Goal: Transaction & Acquisition: Subscribe to service/newsletter

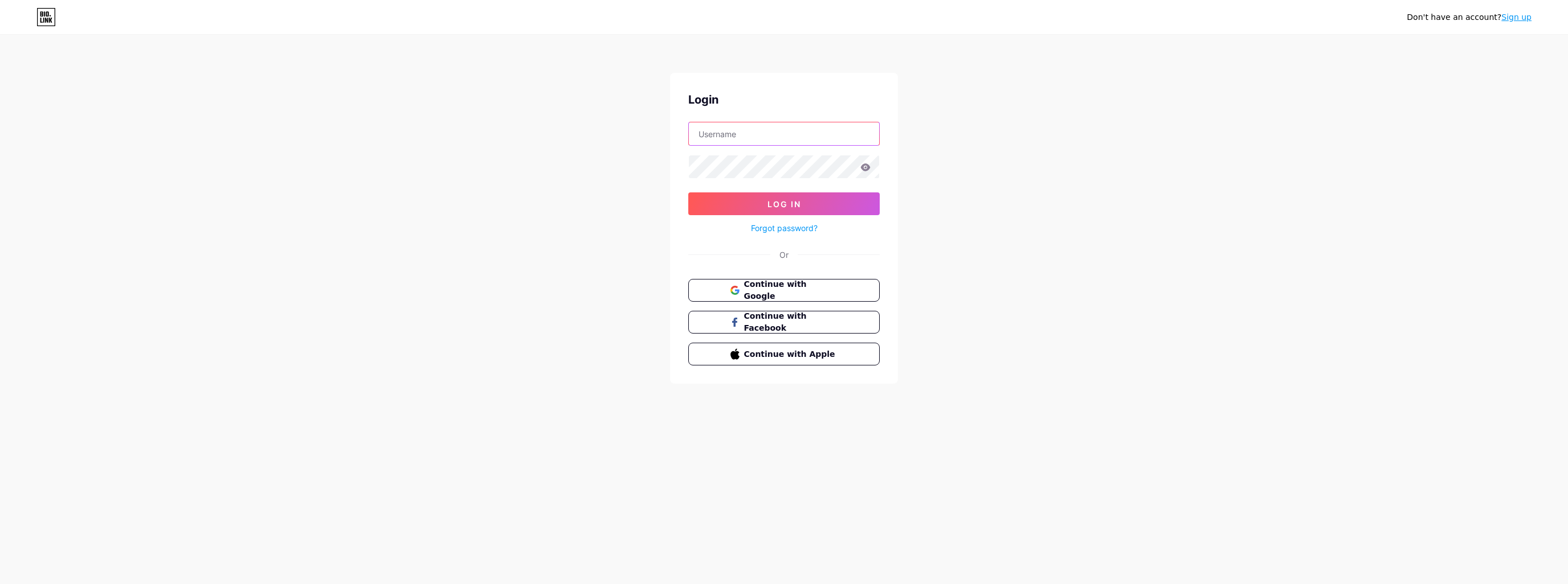
type input "[EMAIL_ADDRESS][DOMAIN_NAME]"
drag, startPoint x: 55, startPoint y: 1, endPoint x: 1517, endPoint y: 17, distance: 1462.1
click at [1517, 17] on link "Sign up" at bounding box center [1517, 17] width 30 height 9
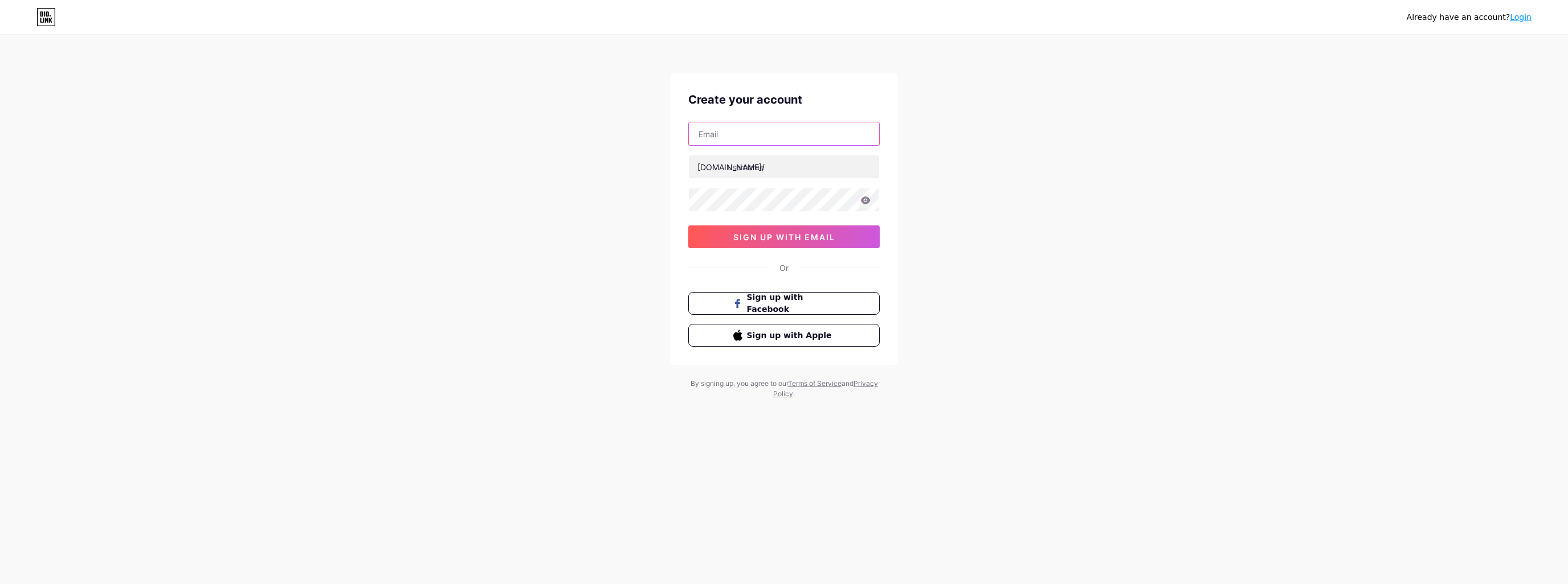
click at [756, 135] on input "text" at bounding box center [784, 133] width 191 height 23
click at [953, 151] on div "Already have an account? Login Create your account [DOMAIN_NAME]/ 0cAFcWeA4TuIM…" at bounding box center [784, 217] width 1568 height 436
click at [790, 163] on input "text" at bounding box center [784, 167] width 191 height 23
click at [764, 160] on input "text" at bounding box center [784, 167] width 191 height 23
type input "s"
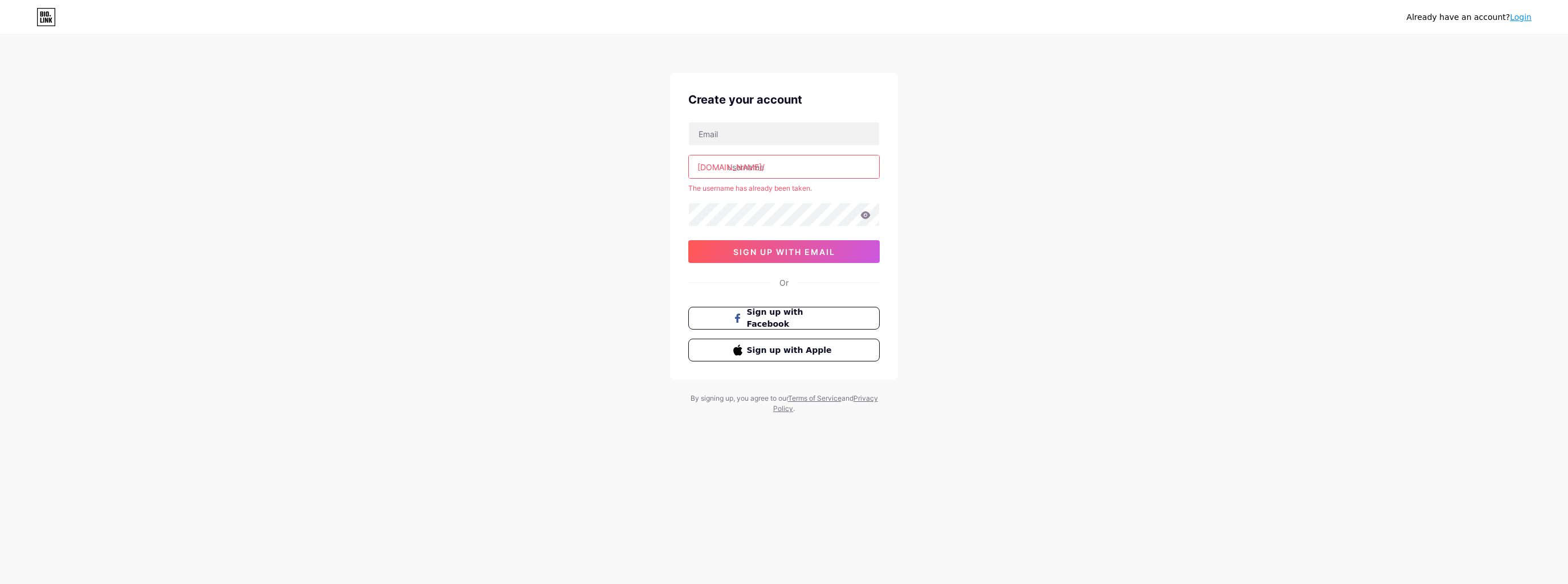
type input "s"
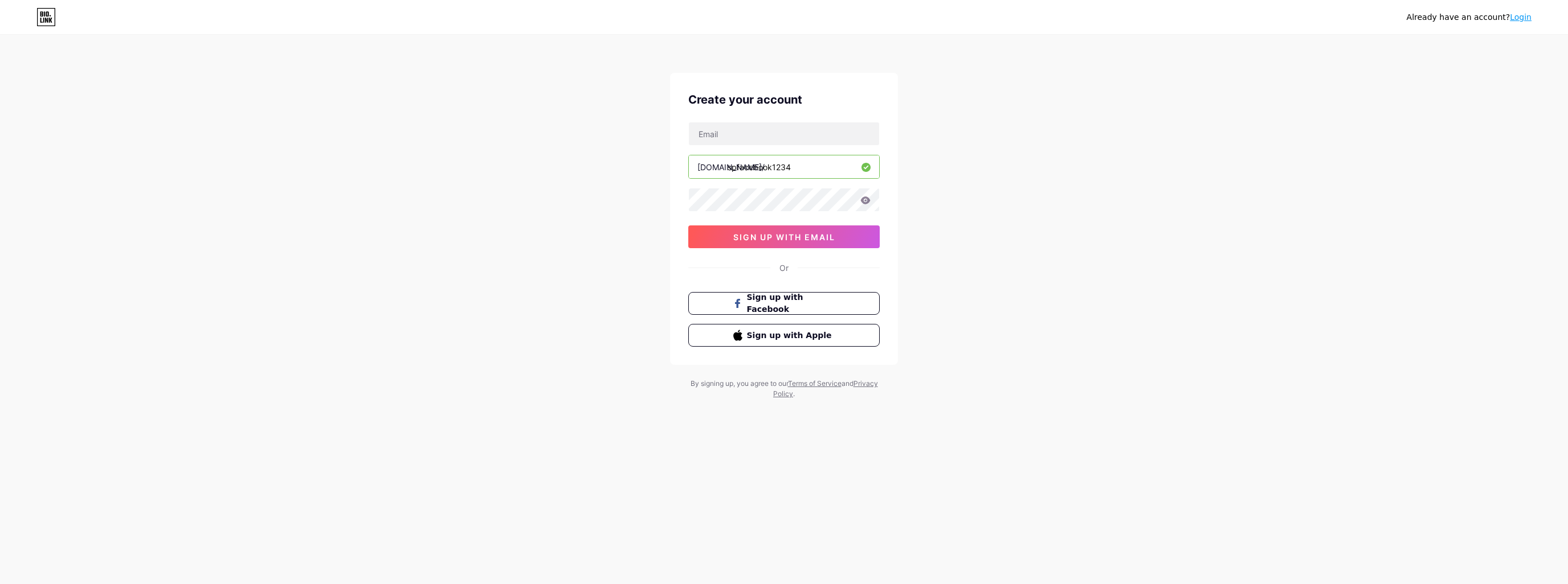
type input "spfacebook1234"
click at [733, 134] on input "text" at bounding box center [784, 133] width 191 height 23
paste input "[EMAIL_ADDRESS][DOMAIN_NAME]"
click at [743, 212] on div "heubreivammapau-2324@yopmail.com bio.link/ spfacebook1234 0cAFcWeA4TuIMpfwNY_qF…" at bounding box center [783, 185] width 191 height 126
click at [716, 237] on button "sign up with email" at bounding box center [783, 237] width 191 height 23
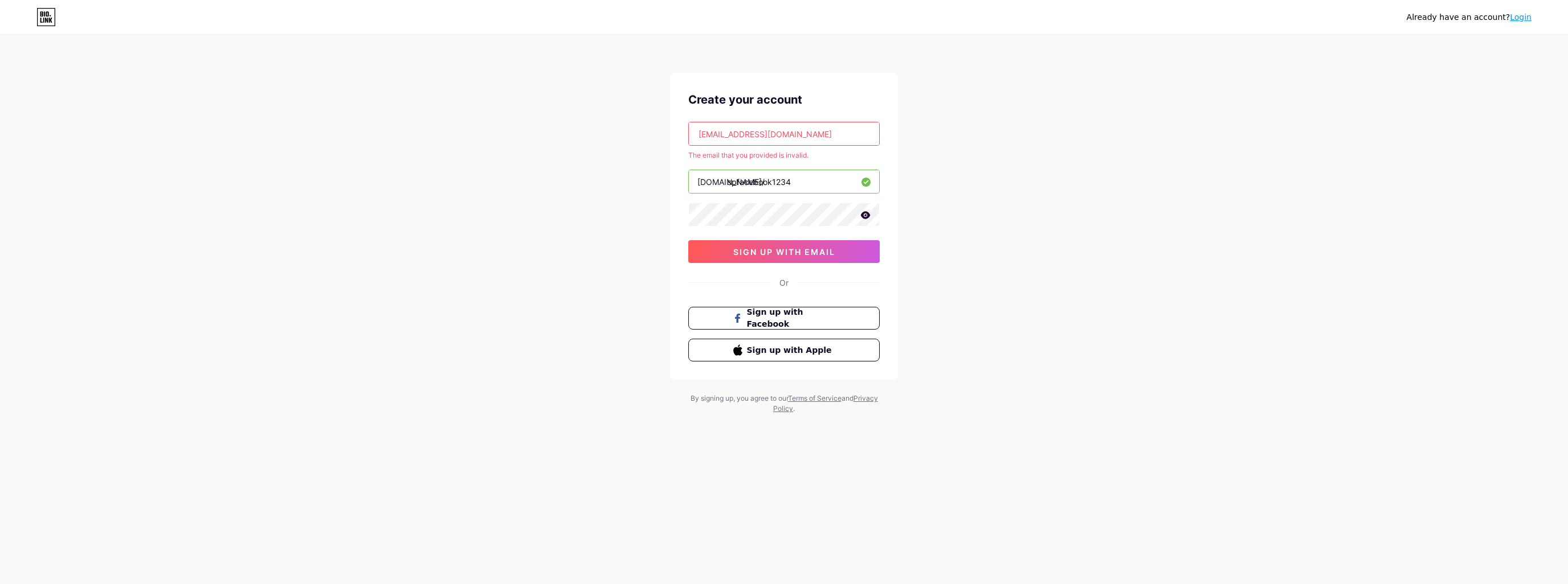
click at [803, 131] on input "heubreivammapau-2324@yopmail.com" at bounding box center [784, 133] width 191 height 23
click at [731, 141] on input "heubreivammapau-2324@yopmail.com" at bounding box center [784, 133] width 191 height 23
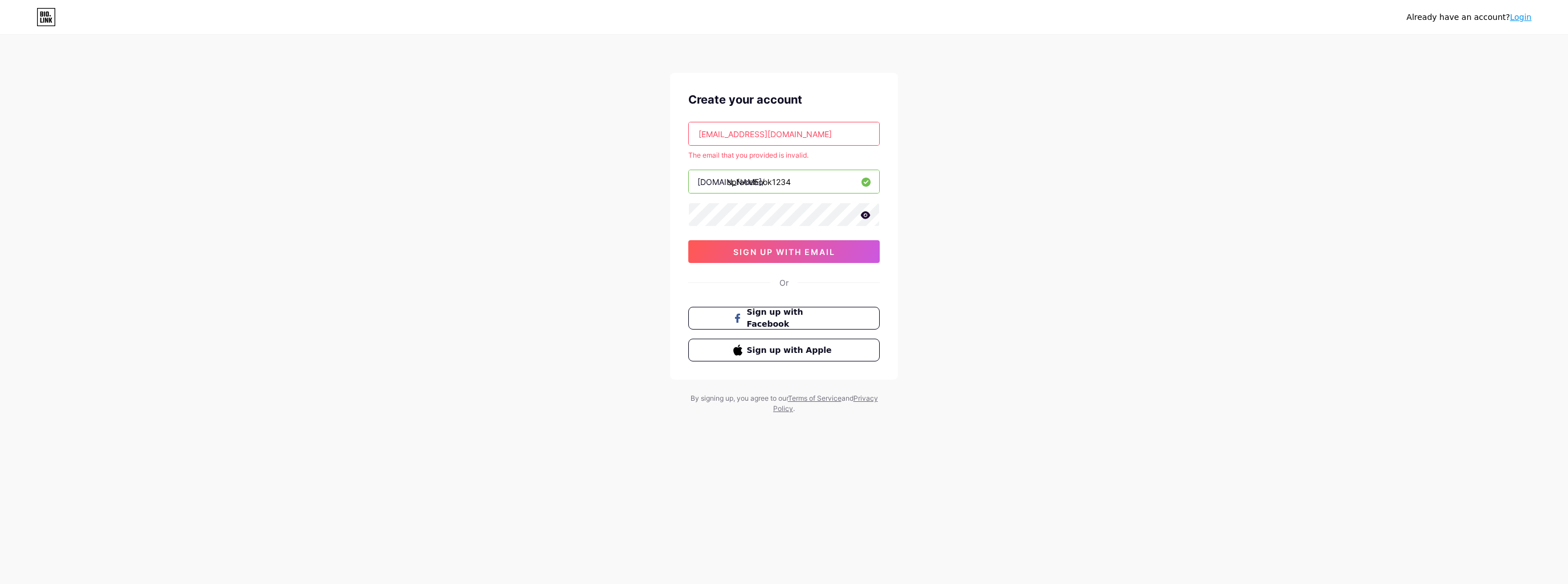
drag, startPoint x: 731, startPoint y: 141, endPoint x: 738, endPoint y: 161, distance: 21.2
click at [732, 140] on input "heubreivammapau-2324@yopmail.com" at bounding box center [784, 133] width 191 height 23
paste input "iljastucit@hot"
type input "[EMAIL_ADDRESS][DOMAIN_NAME]"
click at [754, 249] on span "sign up with email" at bounding box center [784, 251] width 102 height 9
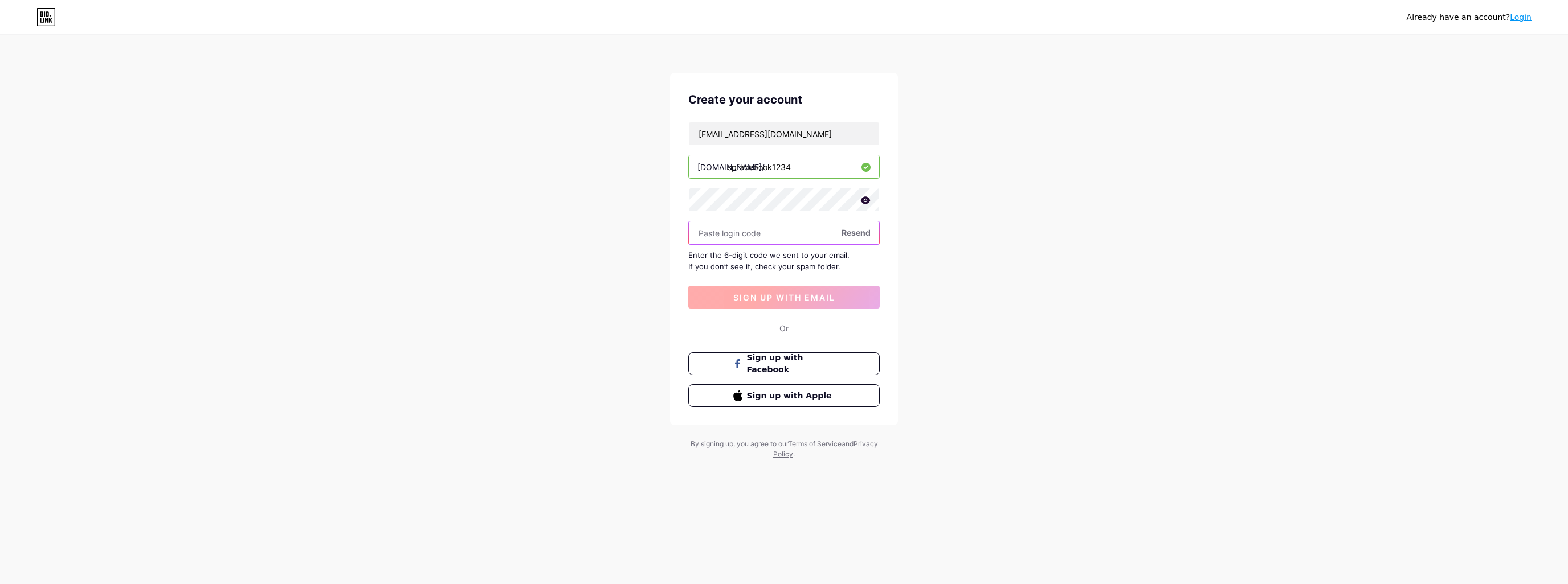
paste input "127303"
type input "127303"
click at [753, 296] on span "sign up with email" at bounding box center [784, 297] width 102 height 9
click at [764, 169] on input "spfacebook1234" at bounding box center [784, 167] width 191 height 23
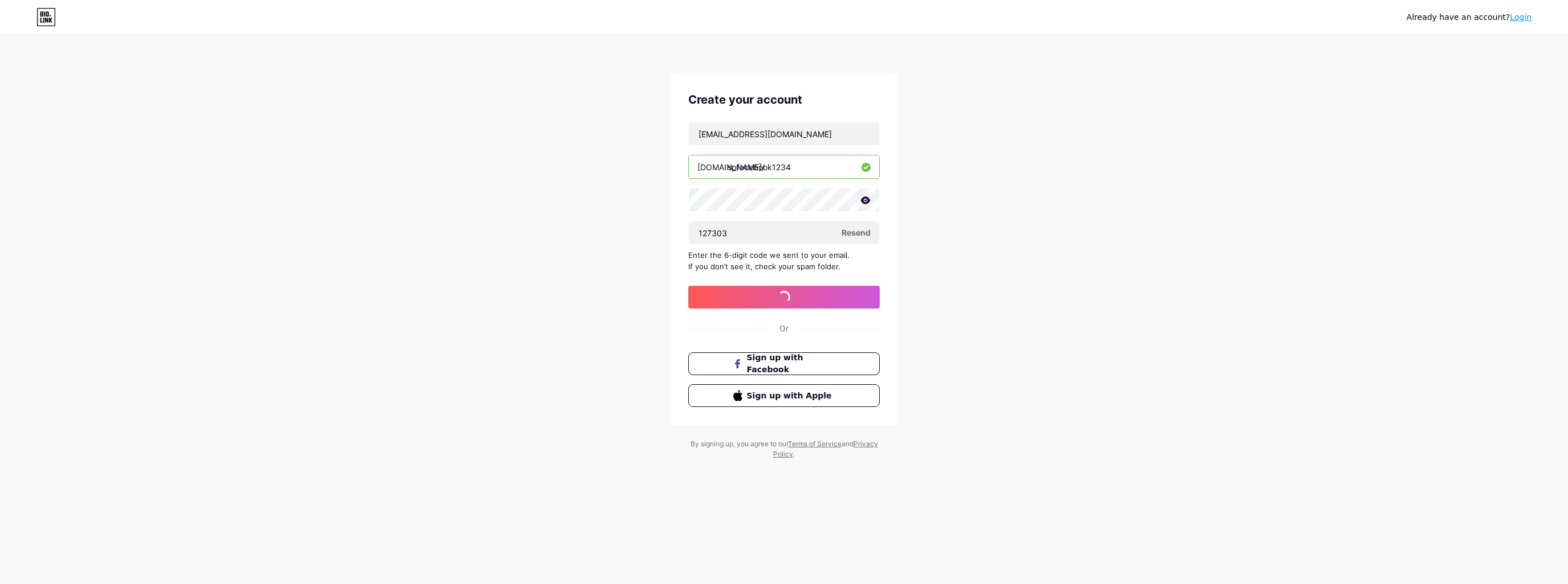
click at [764, 169] on input "spfacebook1234" at bounding box center [784, 167] width 191 height 23
drag, startPoint x: 764, startPoint y: 169, endPoint x: 741, endPoint y: 164, distance: 23.5
click at [741, 164] on input "spfacebook1234" at bounding box center [784, 167] width 191 height 23
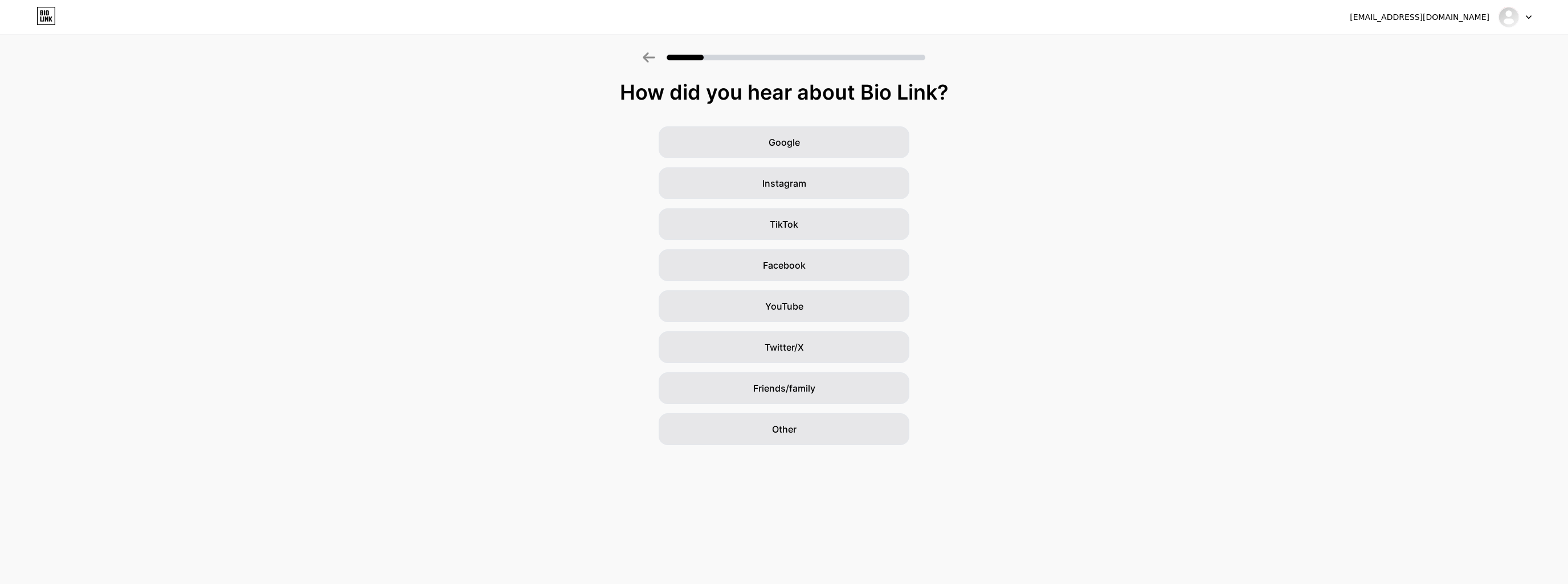
click at [1185, 174] on div "Google Instagram TikTok Facebook YouTube Twitter/X Friends/family Other" at bounding box center [784, 286] width 1568 height 319
click at [814, 265] on div "Facebook" at bounding box center [783, 265] width 250 height 32
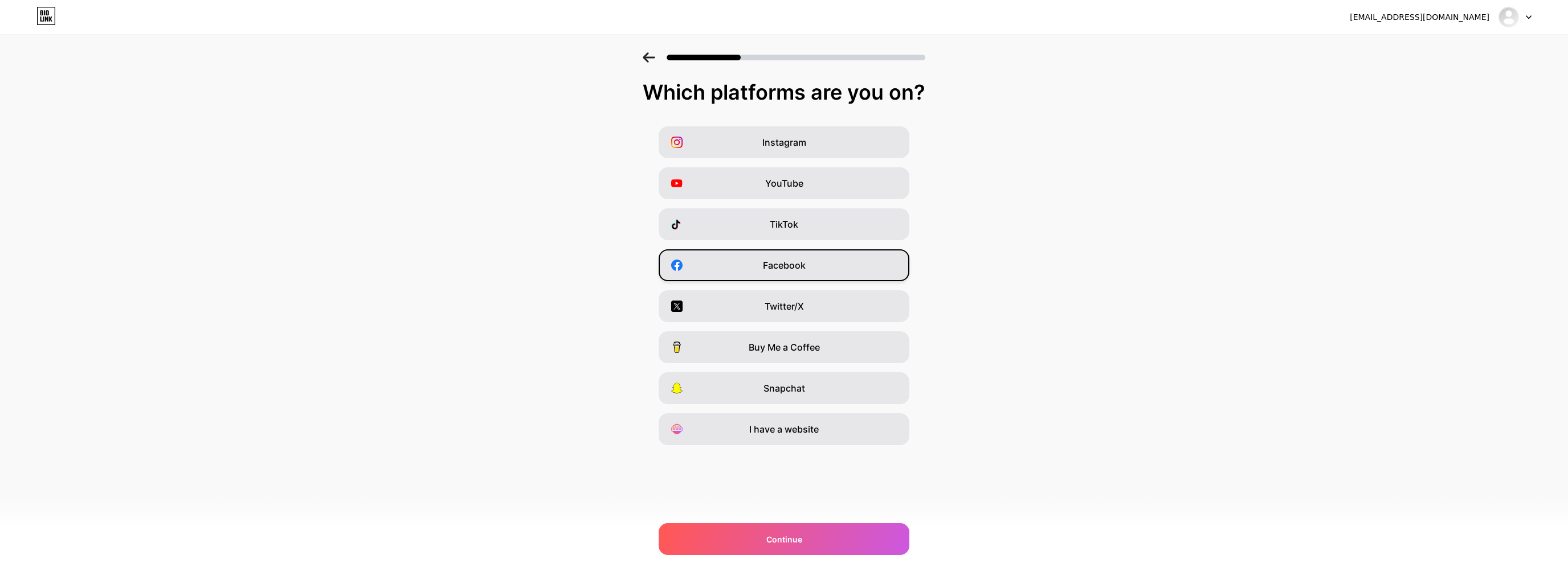
click at [812, 273] on div "Facebook" at bounding box center [783, 265] width 250 height 32
click at [800, 535] on span "Continue" at bounding box center [784, 539] width 36 height 12
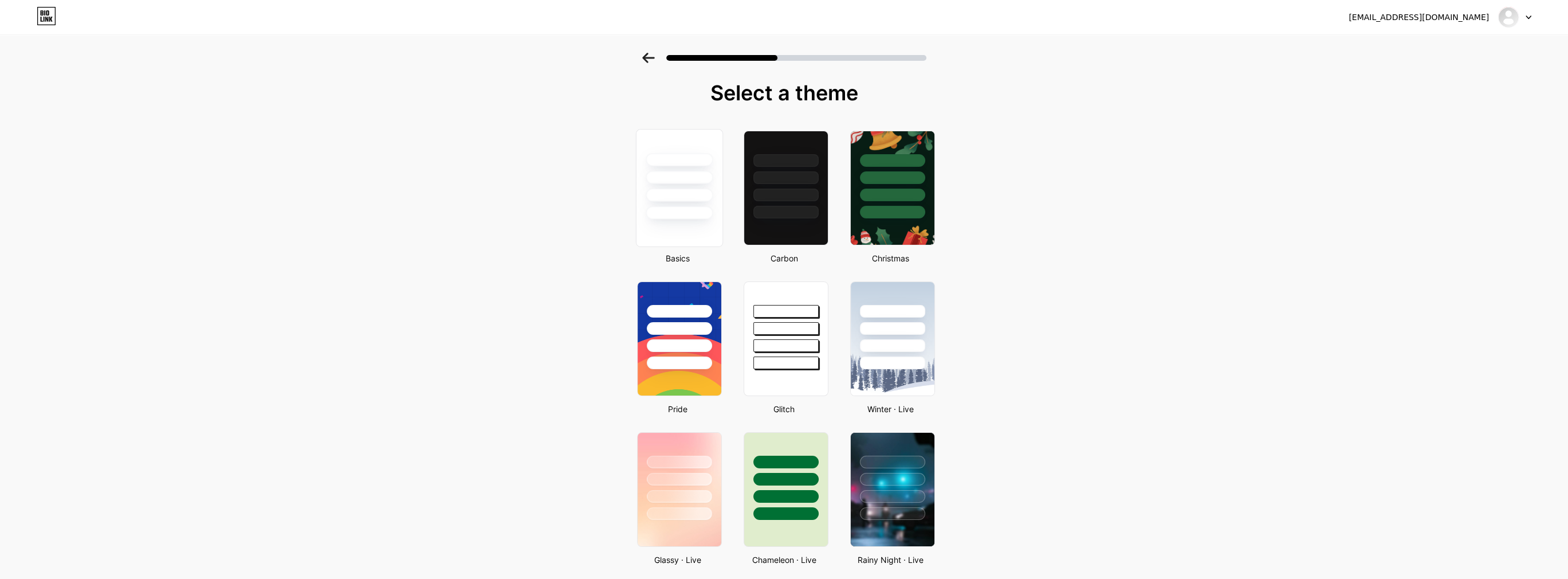
click at [664, 200] on div at bounding box center [679, 195] width 67 height 14
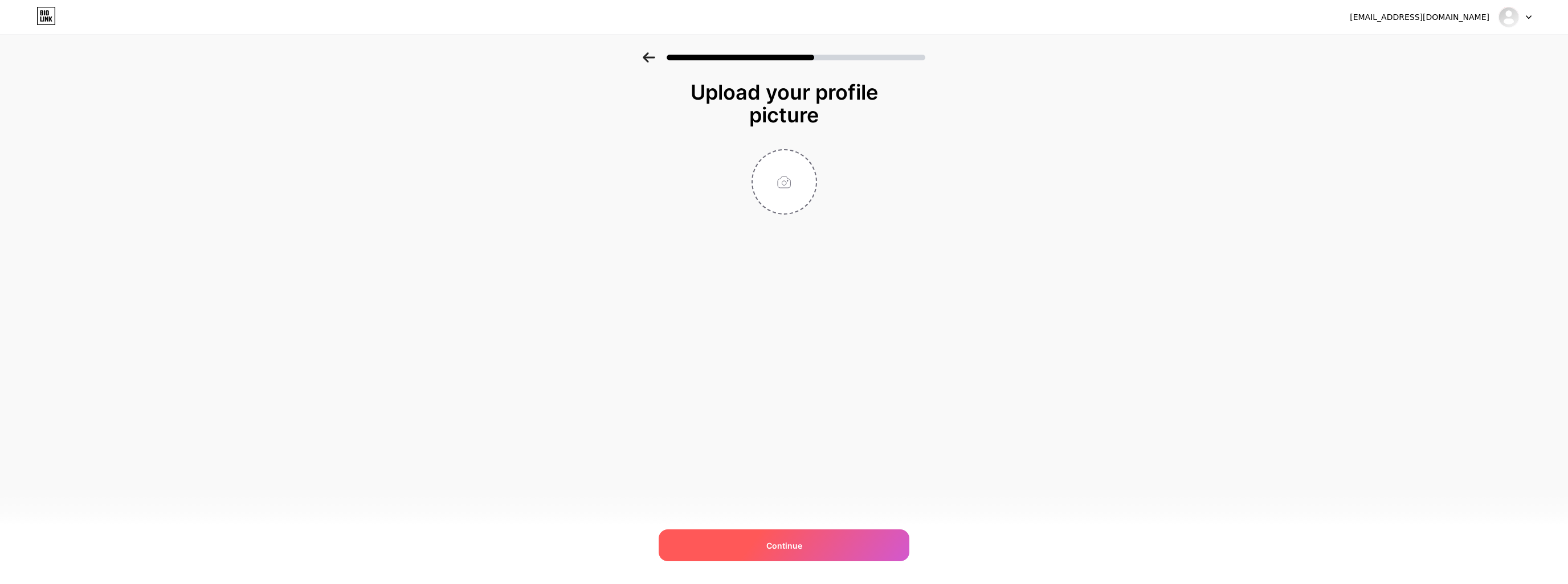
click at [816, 545] on div "Continue" at bounding box center [783, 546] width 250 height 32
click at [788, 202] on input "file" at bounding box center [784, 181] width 63 height 63
type input "C:\fakepath\539718120_10164291562604274_5101843273439633913_n.jpg"
click at [804, 551] on div "Continue" at bounding box center [783, 546] width 250 height 32
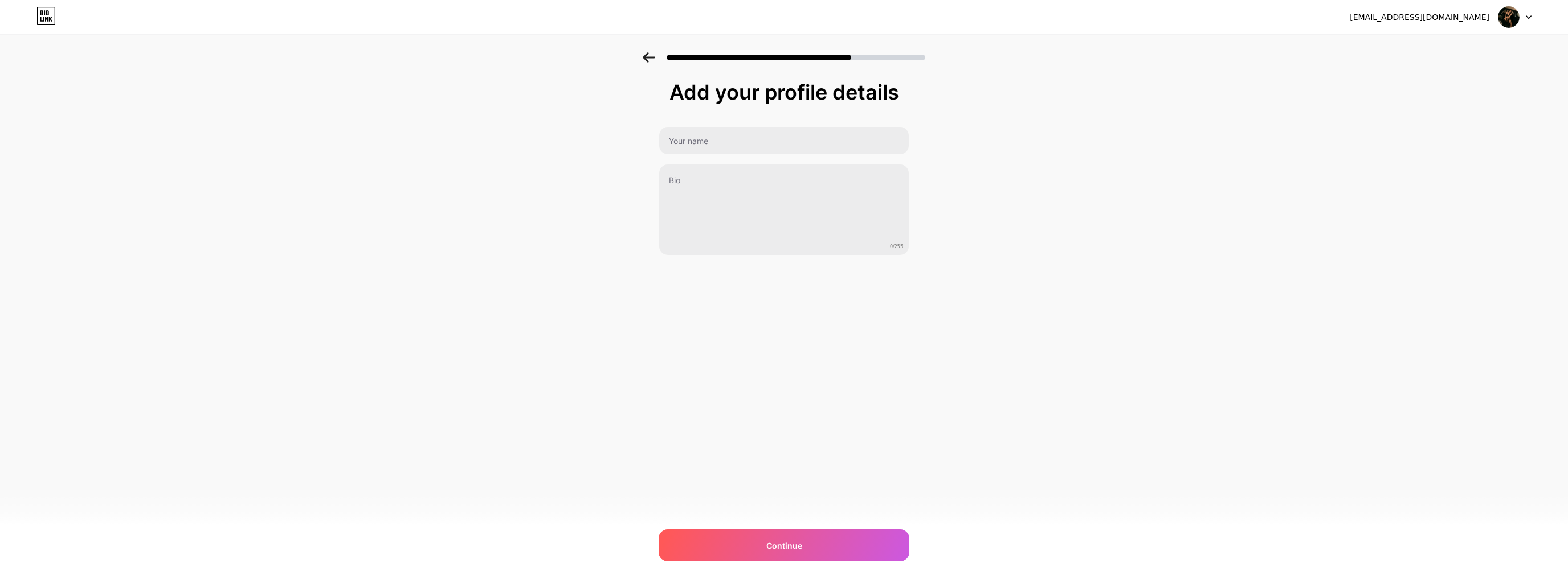
click at [1522, 20] on div at bounding box center [1514, 17] width 33 height 20
click at [1044, 211] on div "Add your profile details 0/255 Continue Error" at bounding box center [784, 182] width 1568 height 260
click at [739, 130] on input "text" at bounding box center [784, 141] width 250 height 27
type input "Facebook support"
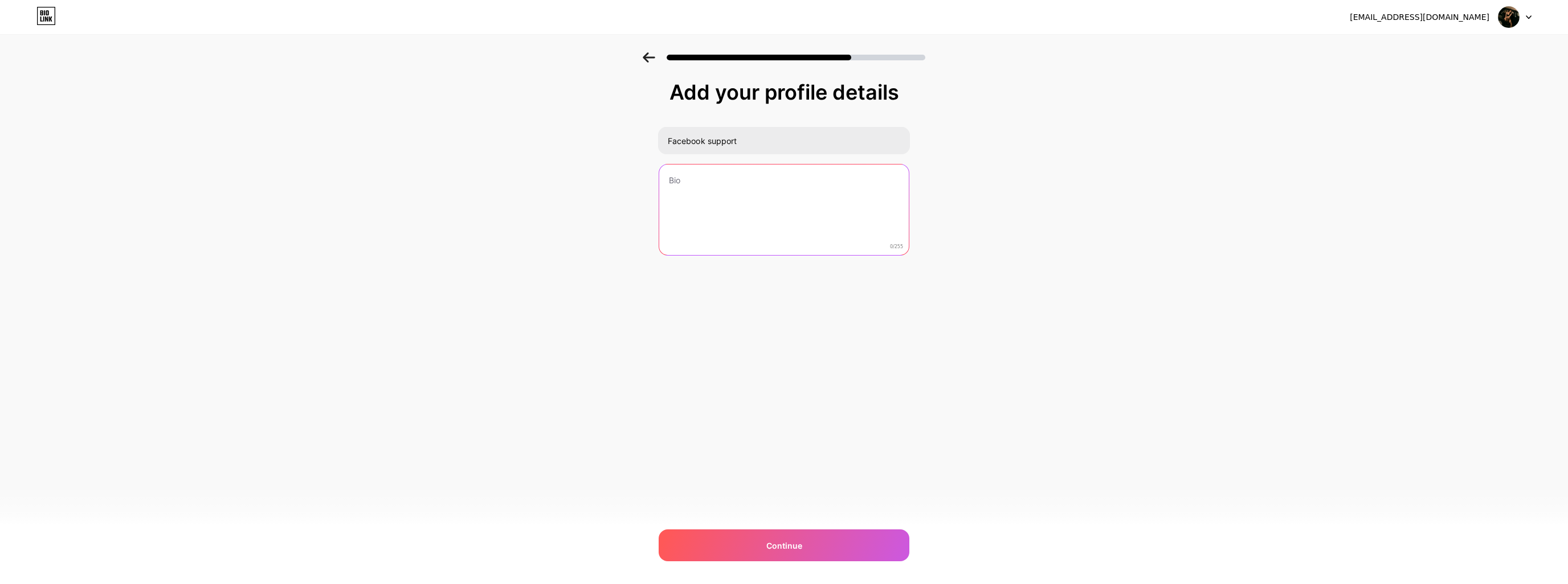
drag, startPoint x: 743, startPoint y: 153, endPoint x: 744, endPoint y: 177, distance: 24.0
click at [744, 177] on textarea at bounding box center [784, 210] width 250 height 92
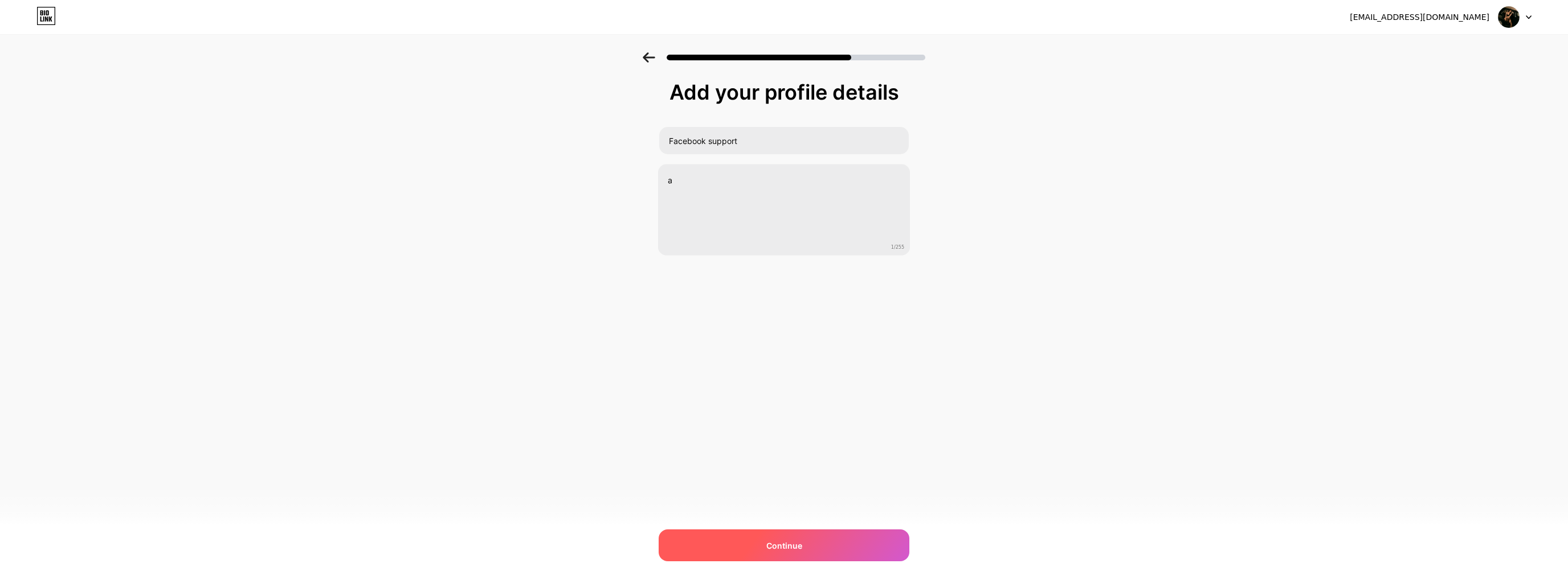
click at [759, 555] on div "Continue" at bounding box center [783, 546] width 250 height 32
click at [778, 543] on span "Continue" at bounding box center [784, 546] width 36 height 12
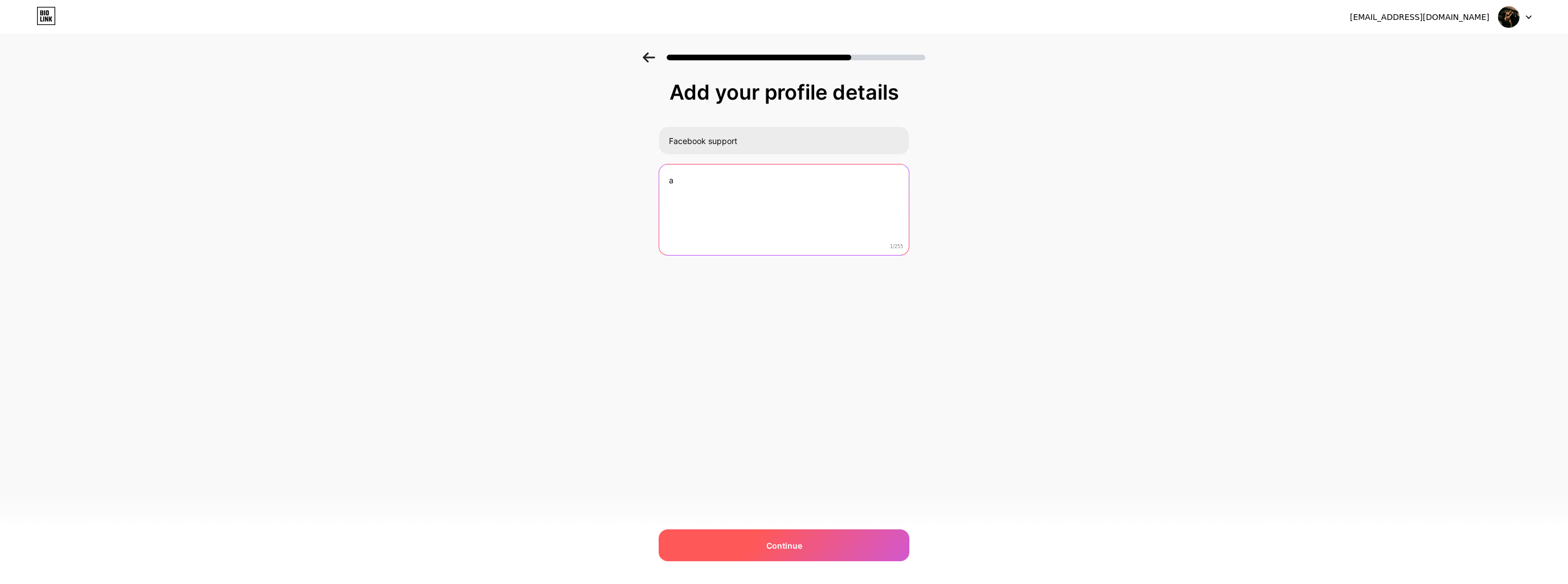
click at [699, 176] on textarea "a" at bounding box center [784, 210] width 250 height 92
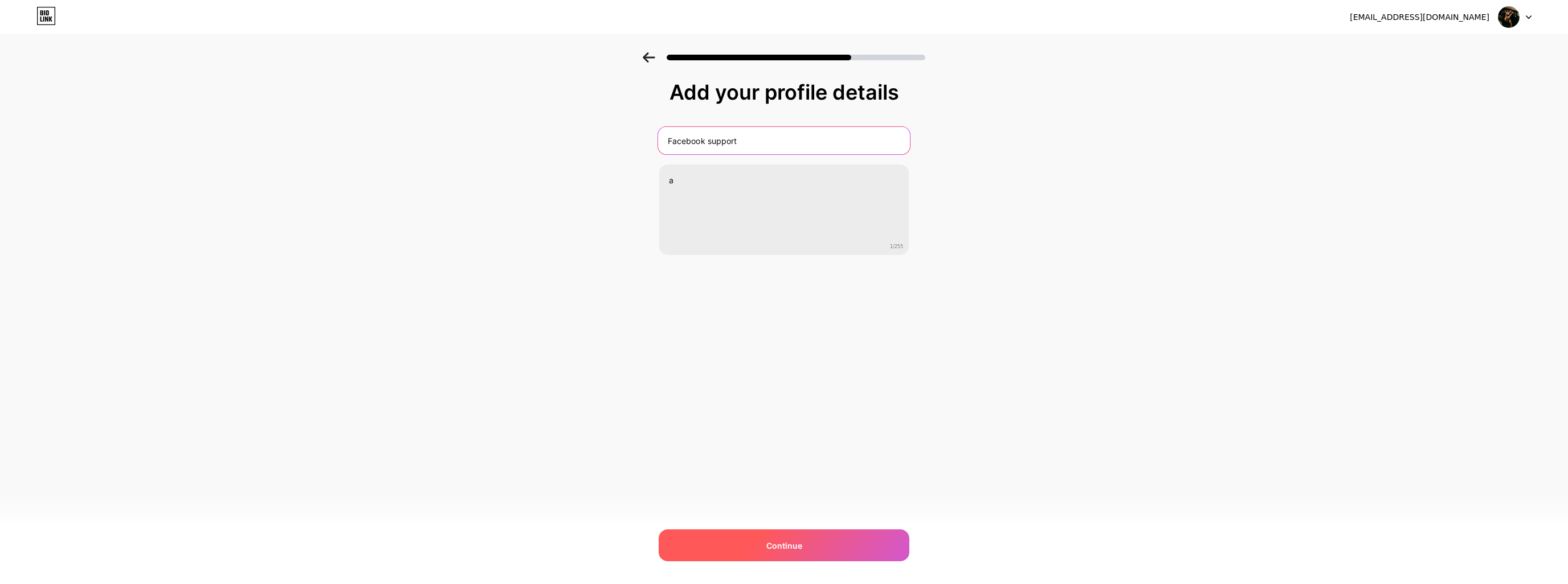
drag, startPoint x: 756, startPoint y: 138, endPoint x: 616, endPoint y: 128, distance: 140.4
click at [616, 128] on div "Add your profile details Facebook support a 1/255 Continue Error" at bounding box center [784, 182] width 1568 height 260
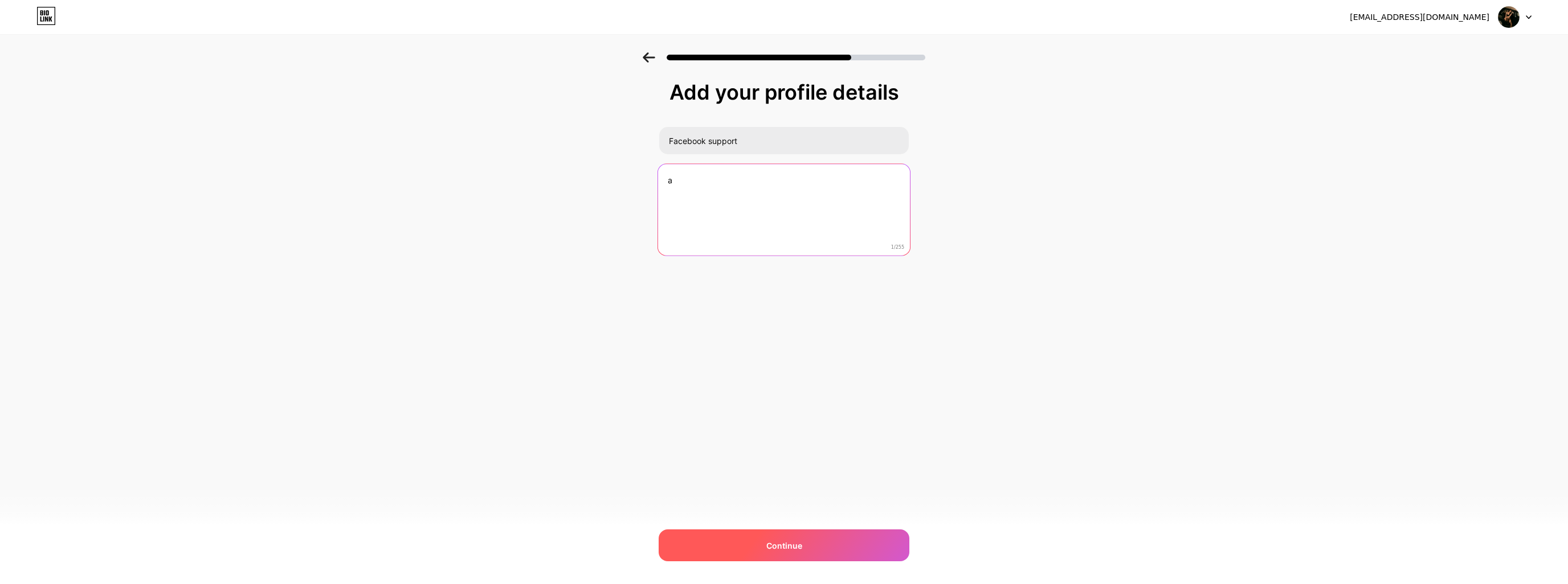
drag, startPoint x: 684, startPoint y: 174, endPoint x: 639, endPoint y: 192, distance: 48.5
click at [624, 170] on div "Add your profile details Facebook support a 1/255 Continue Error" at bounding box center [784, 182] width 1568 height 260
paste textarea "Facebook support"
type textarea "Facebook support"
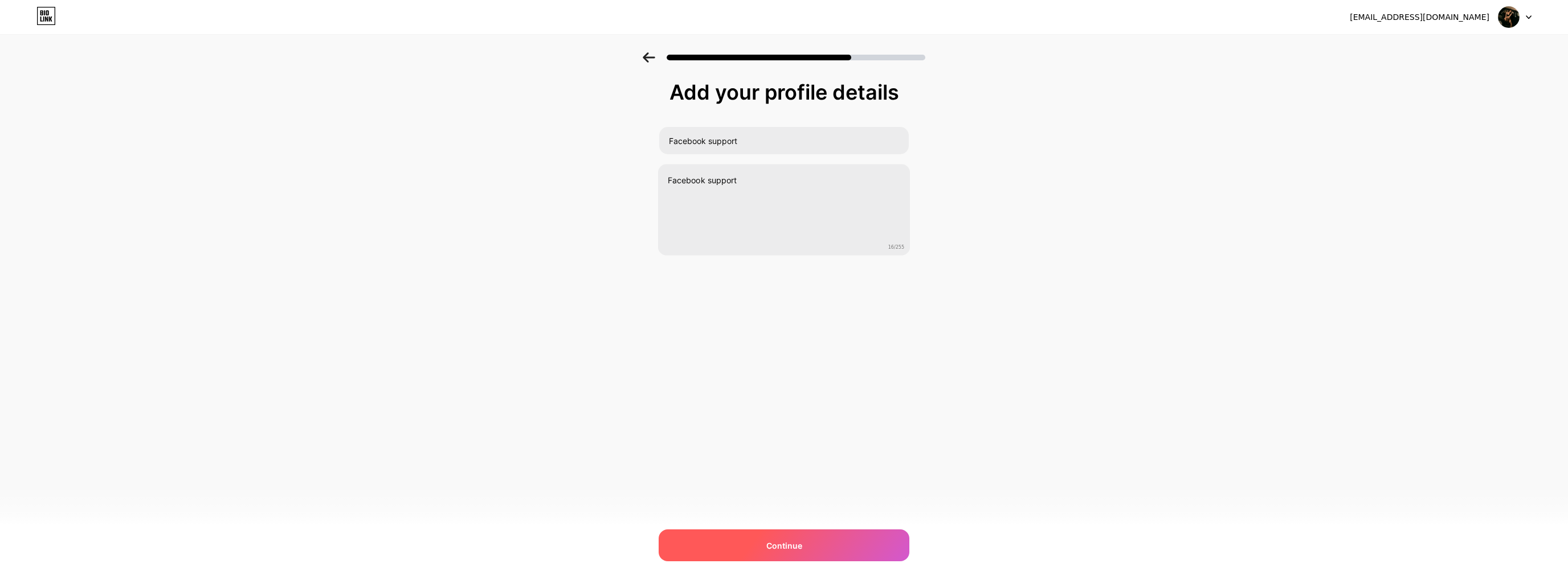
click at [824, 562] on div "hiljastucit@hotmail.com Logout Link Copied Add your profile details Facebook su…" at bounding box center [784, 292] width 1568 height 584
click at [815, 545] on div "Continue" at bounding box center [783, 546] width 250 height 32
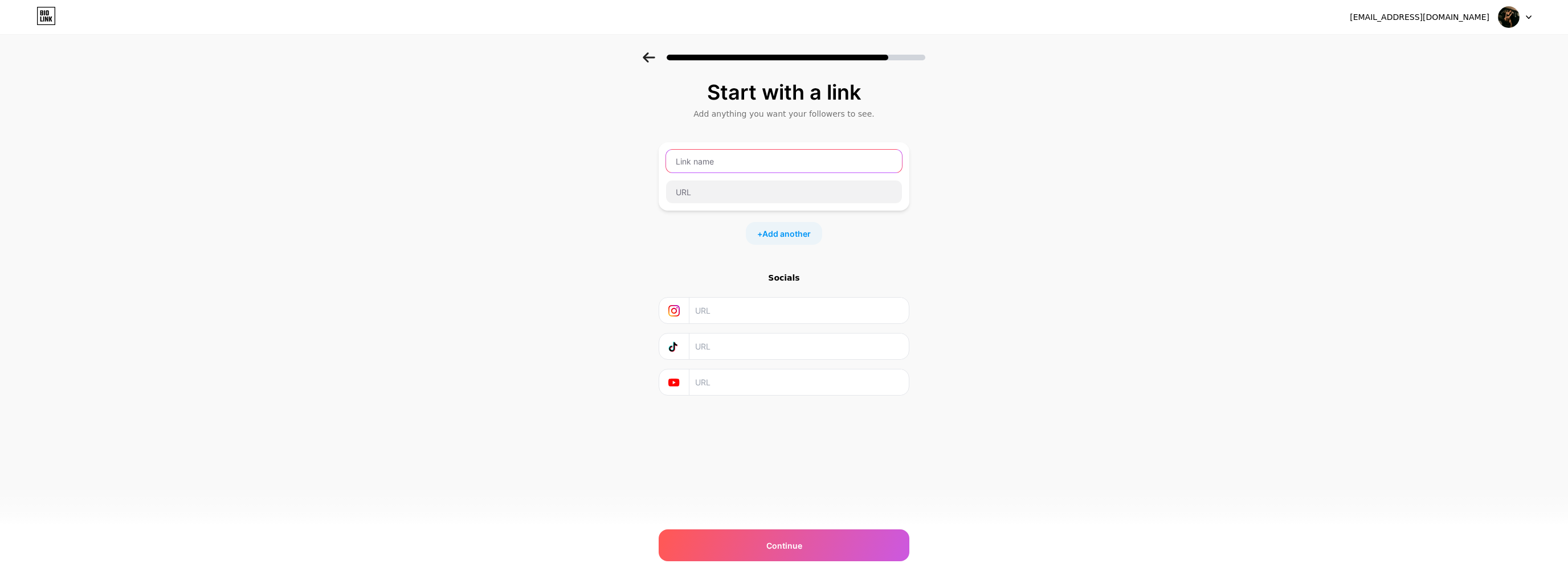
click at [788, 157] on input "text" at bounding box center [784, 161] width 236 height 23
click at [775, 190] on input "text" at bounding box center [784, 191] width 236 height 23
click at [771, 160] on input "text" at bounding box center [784, 161] width 236 height 23
type input "a"
click at [757, 192] on input "text" at bounding box center [784, 191] width 236 height 23
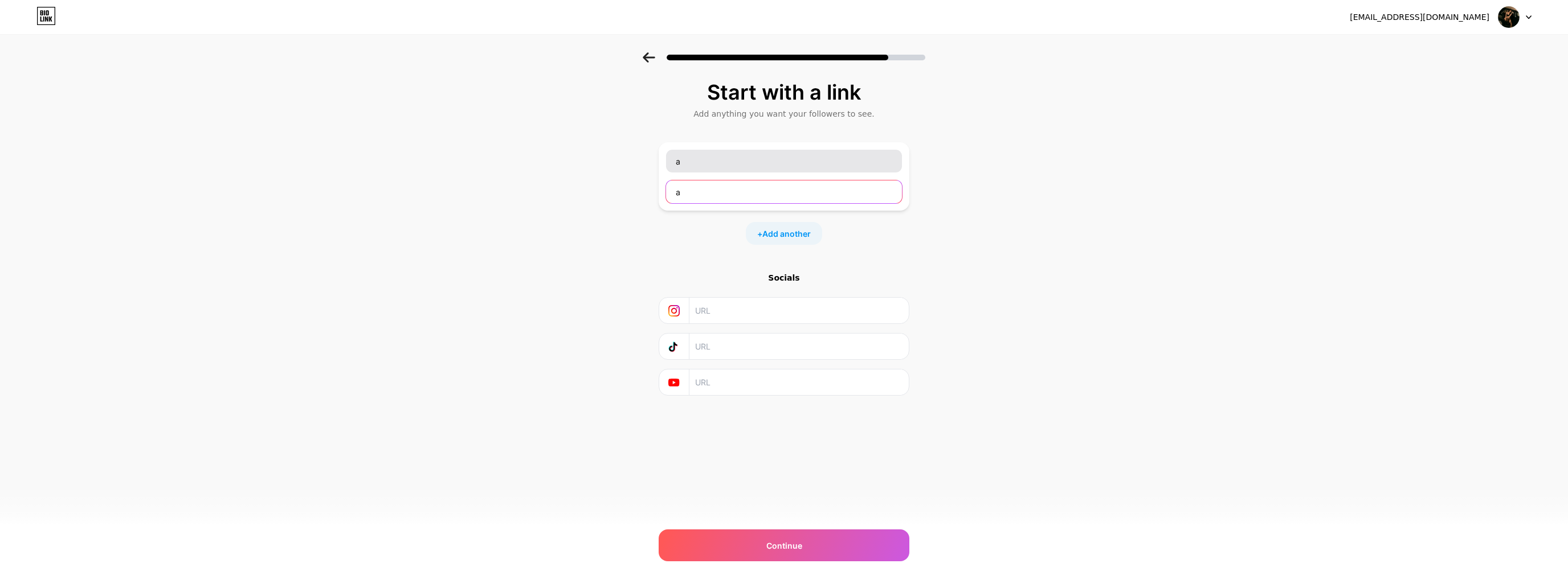
type input "a"
click at [706, 163] on input "a" at bounding box center [784, 161] width 236 height 23
click at [695, 190] on input "a" at bounding box center [784, 191] width 236 height 23
click at [41, 21] on icon at bounding box center [41, 19] width 3 height 5
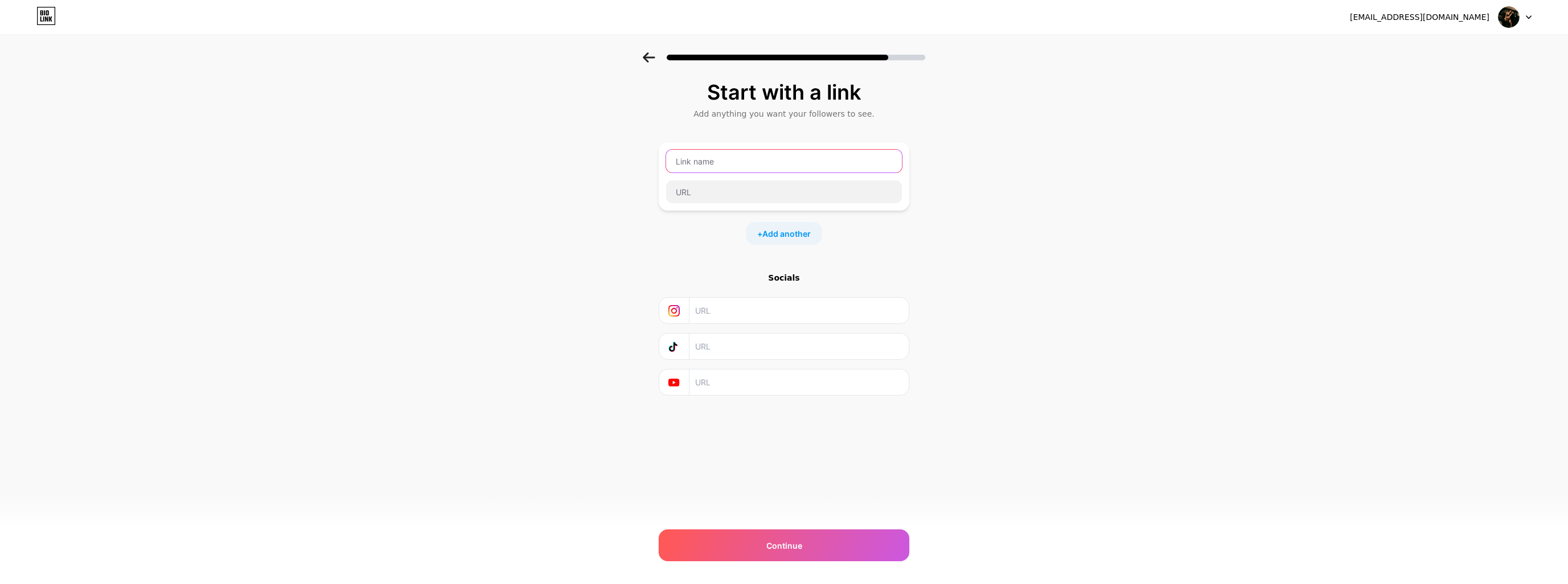
click at [790, 157] on input "text" at bounding box center [784, 161] width 236 height 23
type input "facebook supprt"
click at [788, 198] on input "text" at bounding box center [784, 191] width 236 height 23
paste input "https://www.facebook.com/"
type input "https://www.facebook.com/"
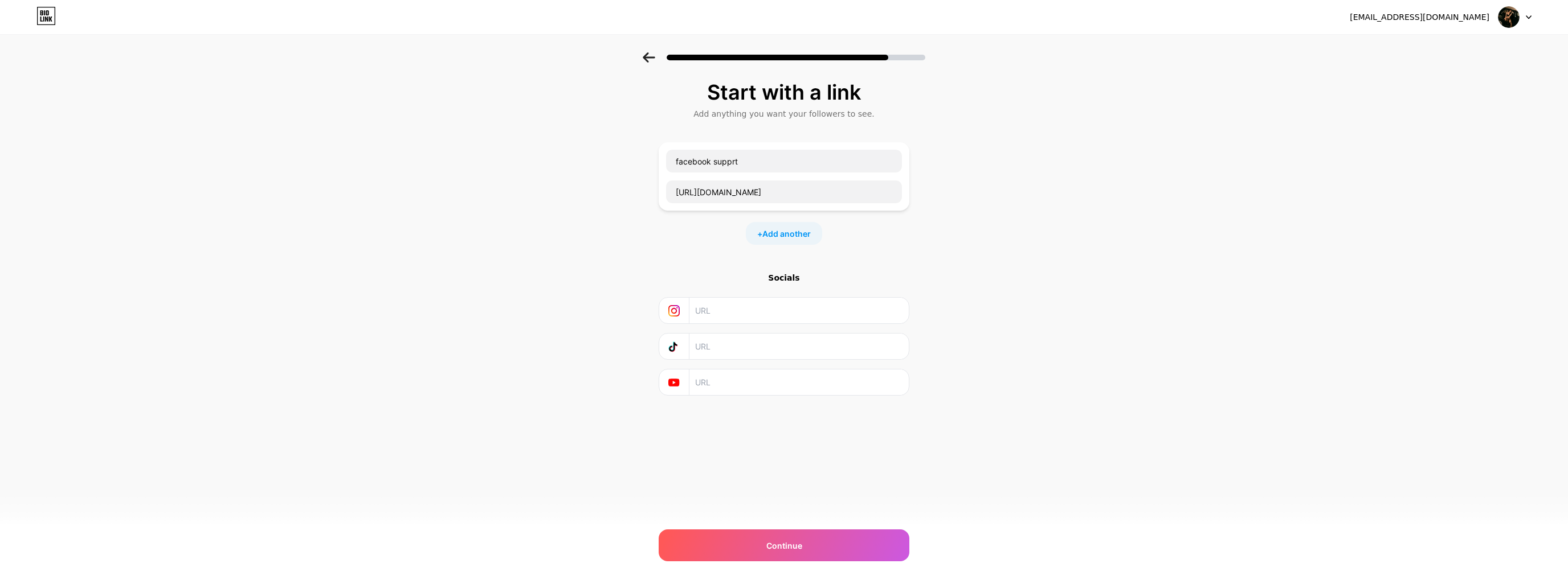
click at [628, 278] on div "Start with a link Add anything you want your followers to see. facebook supprt …" at bounding box center [784, 252] width 1568 height 400
click at [729, 312] on input "text" at bounding box center [798, 310] width 207 height 25
click at [730, 547] on div "Continue" at bounding box center [783, 546] width 250 height 32
click at [796, 563] on div "hiljastucit@hotmail.com Logout Link Copied Start with a link Add anything you w…" at bounding box center [784, 292] width 1568 height 584
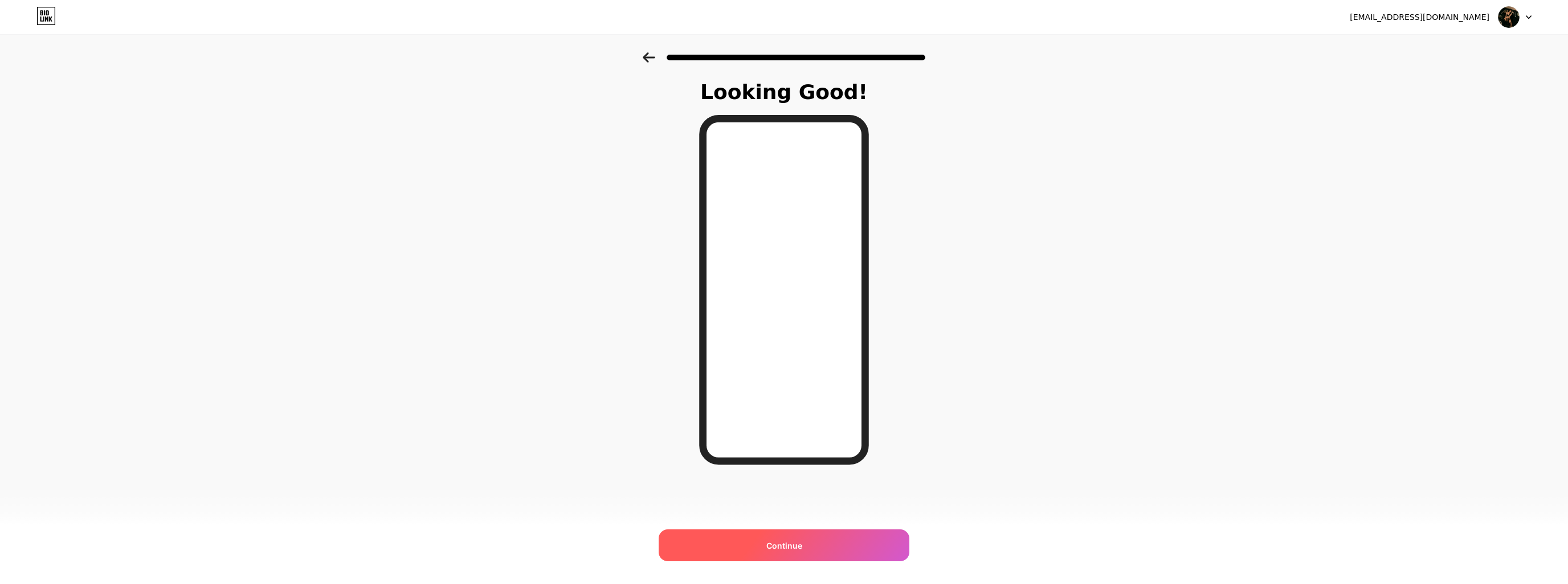
click at [788, 544] on span "Continue" at bounding box center [784, 546] width 36 height 12
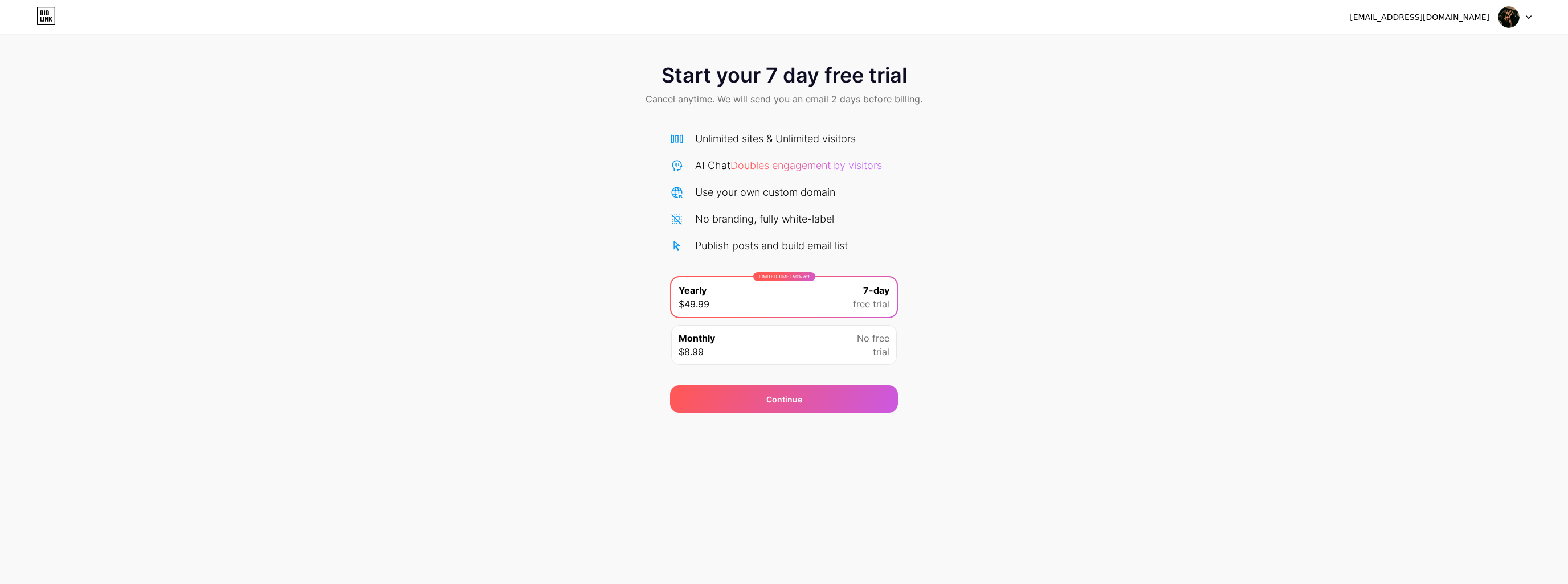
click at [1146, 156] on div "Start your 7 day free trial Cancel anytime. We will send you an email 2 days be…" at bounding box center [784, 233] width 1568 height 361
drag, startPoint x: 778, startPoint y: 406, endPoint x: 730, endPoint y: 356, distance: 69.3
click at [730, 356] on div "Start your 7 day free trial Cancel anytime. We will send you an email 2 days be…" at bounding box center [784, 233] width 1568 height 361
click at [739, 354] on div "Monthly $8.99 No free trial" at bounding box center [784, 345] width 226 height 40
click at [795, 308] on div "LIMITED TIME : 50% off Yearly $49.99 7-day free trial" at bounding box center [784, 297] width 226 height 40
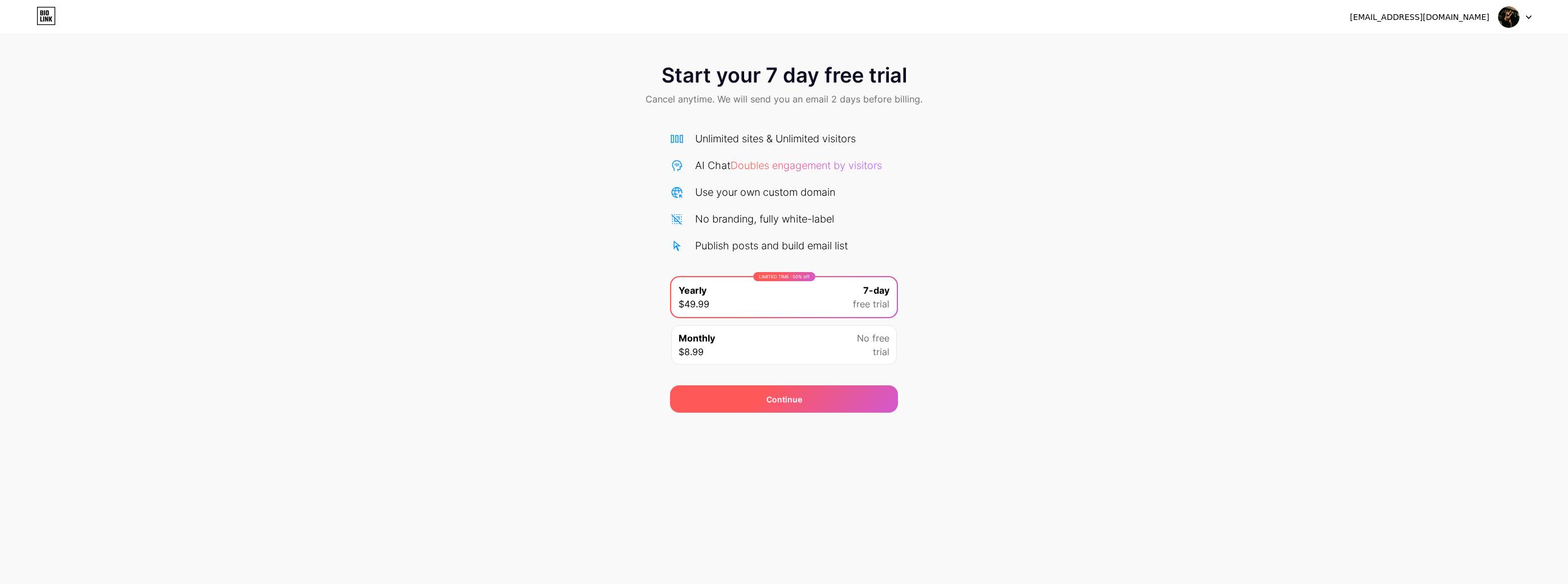
click at [803, 401] on div "Continue" at bounding box center [784, 399] width 228 height 27
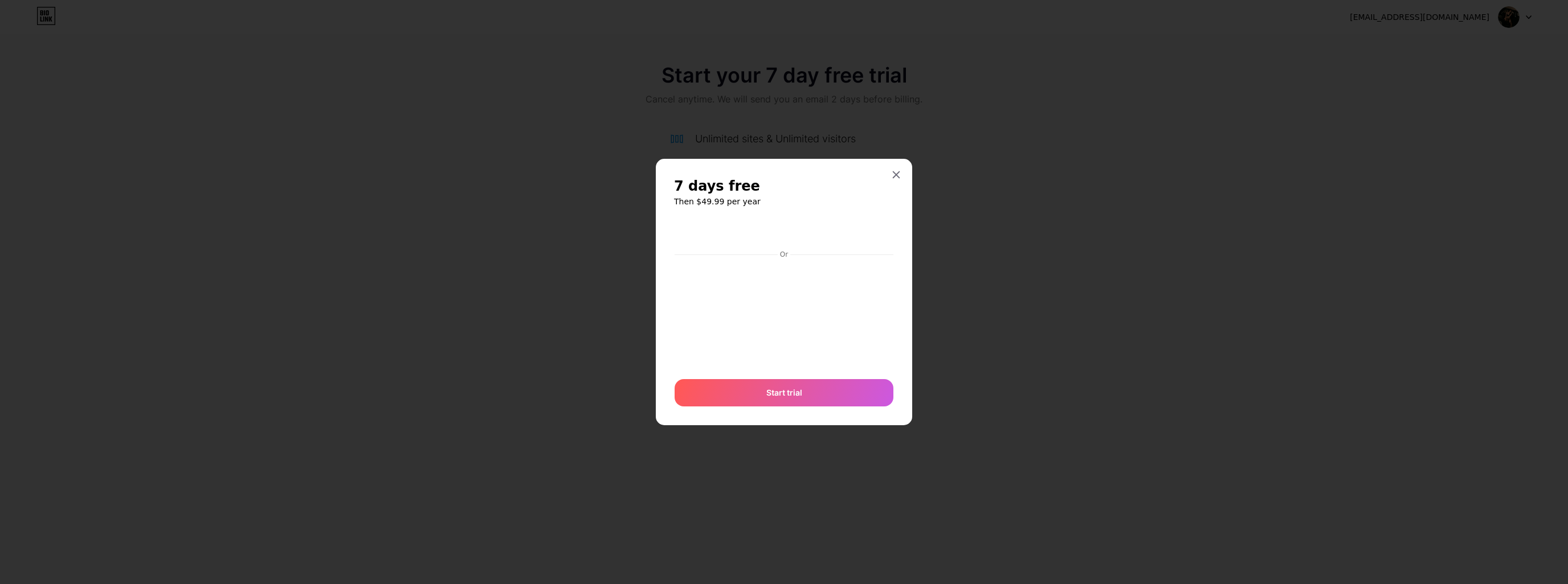
click at [797, 442] on div at bounding box center [784, 292] width 1568 height 584
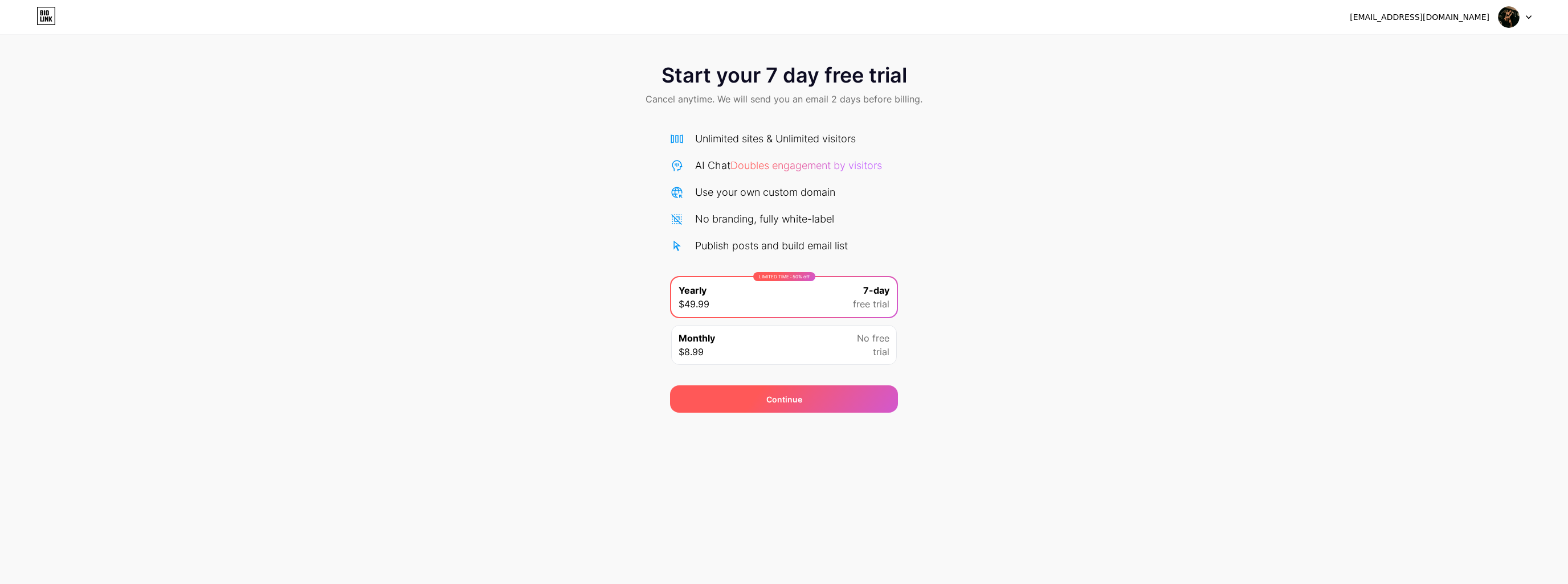
click at [797, 401] on div "Continue" at bounding box center [784, 399] width 36 height 12
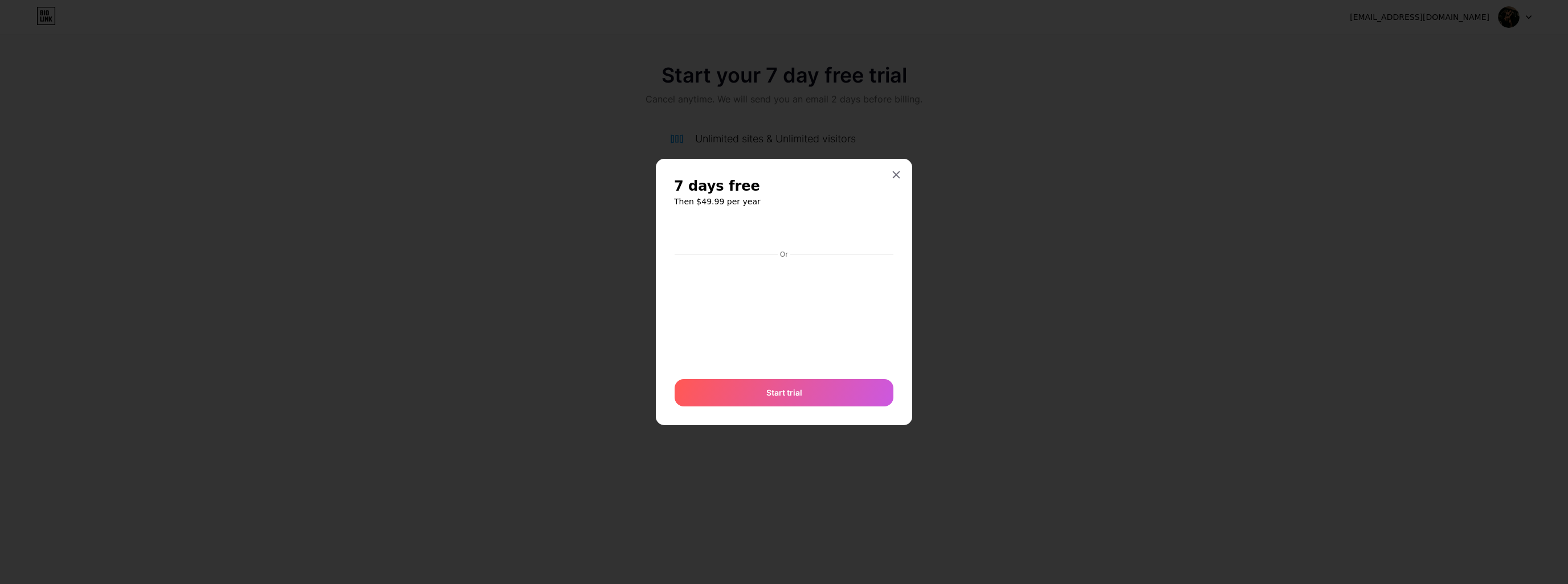
click at [797, 426] on div "7 days free Then $49.99 per year Or Start trial" at bounding box center [784, 292] width 1568 height 584
click at [796, 391] on span "Start trial" at bounding box center [784, 393] width 36 height 12
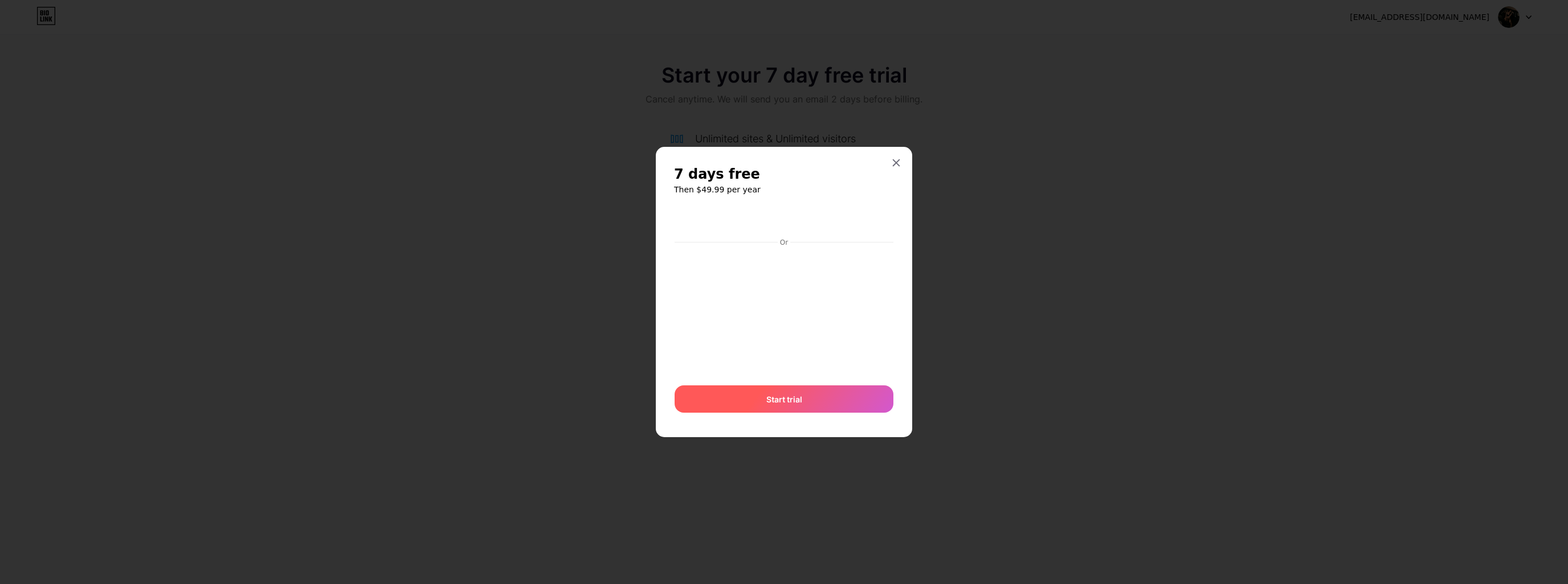
click at [800, 406] on div "Start trial" at bounding box center [784, 399] width 219 height 27
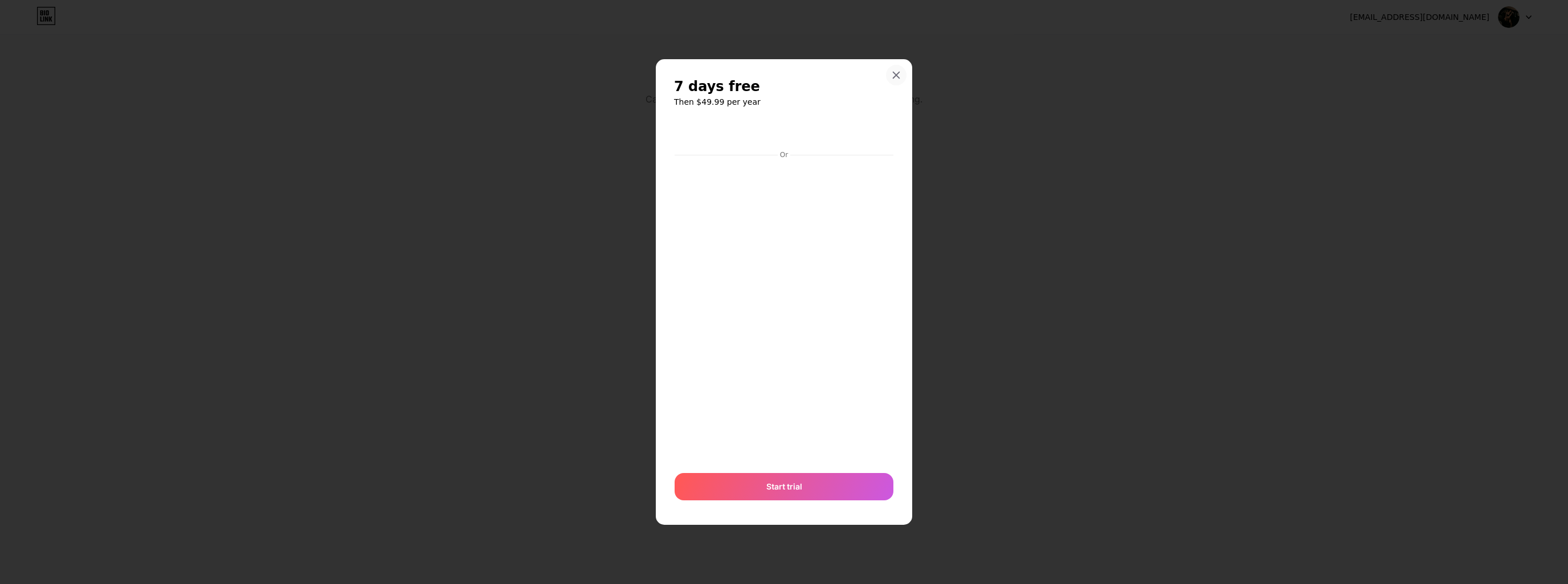
click at [895, 75] on icon at bounding box center [896, 75] width 6 height 6
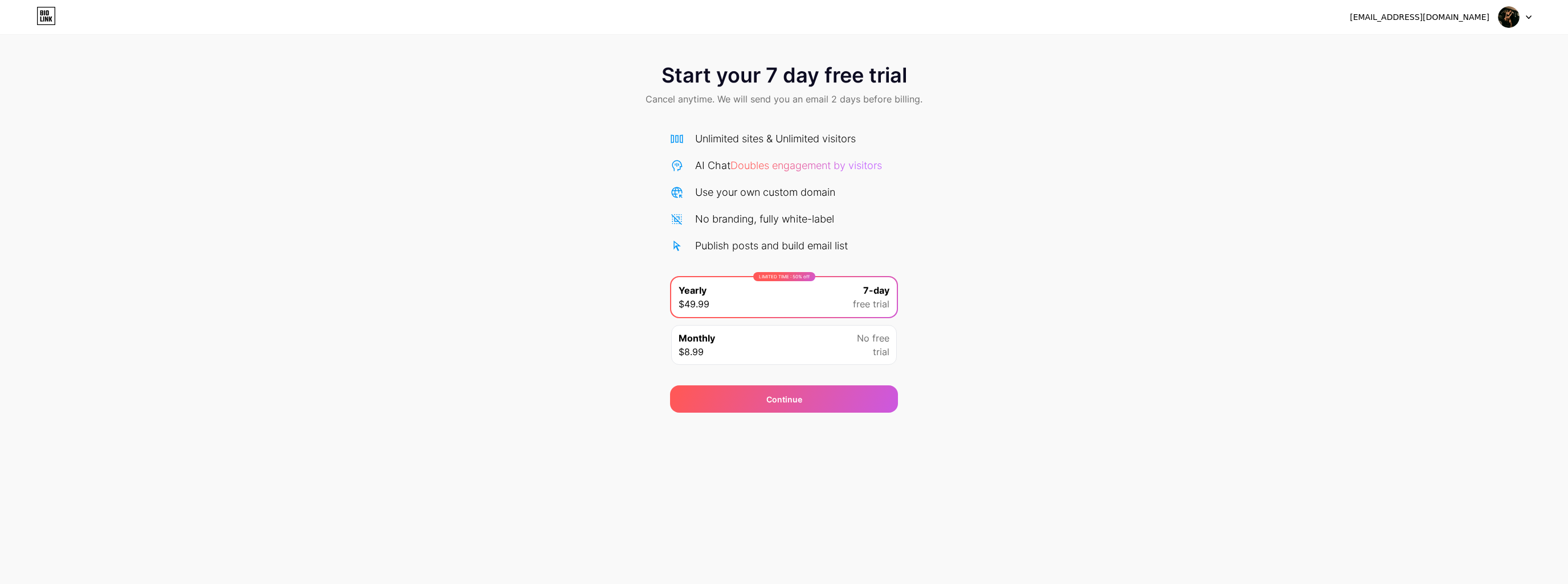
click at [851, 169] on span "Doubles engagement by visitors" at bounding box center [806, 165] width 152 height 12
click at [52, 18] on icon at bounding box center [46, 16] width 19 height 19
click at [791, 166] on span "Doubles engagement by visitors" at bounding box center [806, 165] width 152 height 12
click at [830, 358] on div "Monthly $8.99 No free trial" at bounding box center [784, 345] width 226 height 40
click at [810, 313] on div "LIMITED TIME : 50% off Yearly $49.99 7-day free trial" at bounding box center [784, 297] width 226 height 40
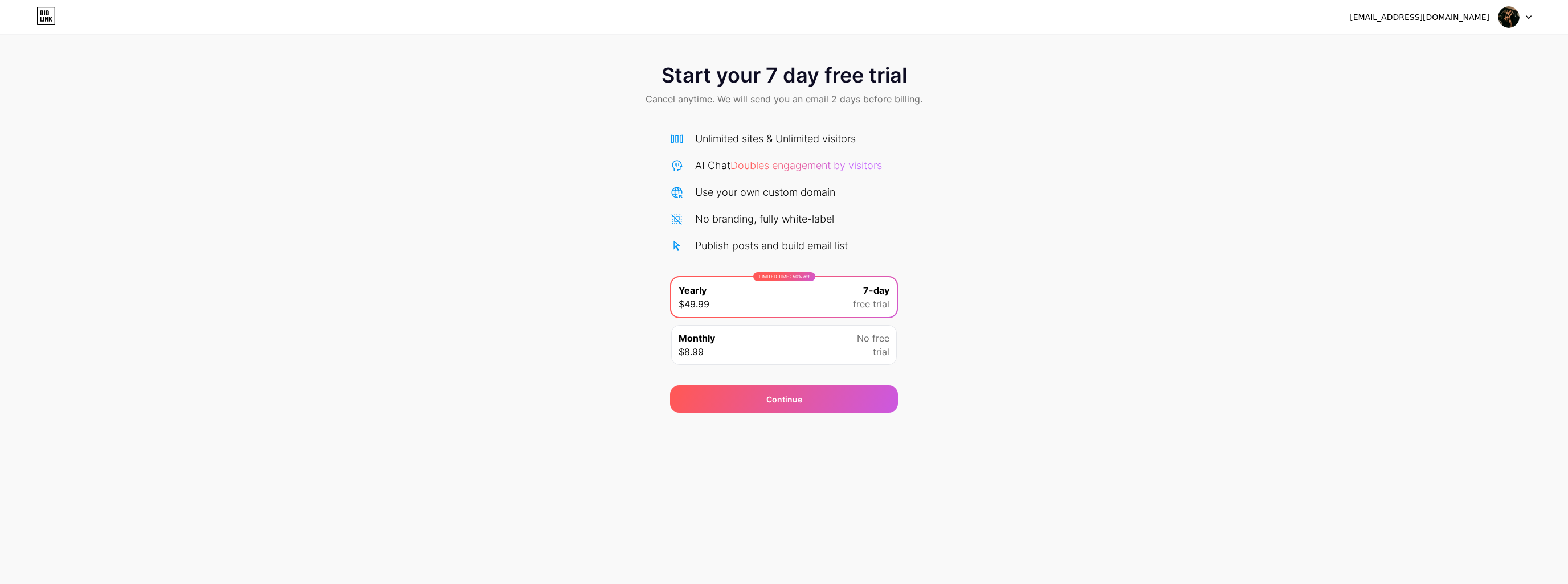
drag, startPoint x: 801, startPoint y: 354, endPoint x: 804, endPoint y: 363, distance: 9.5
click at [802, 354] on div "Monthly $8.99 No free trial" at bounding box center [784, 345] width 226 height 40
click at [806, 401] on div "Continue" at bounding box center [784, 399] width 228 height 27
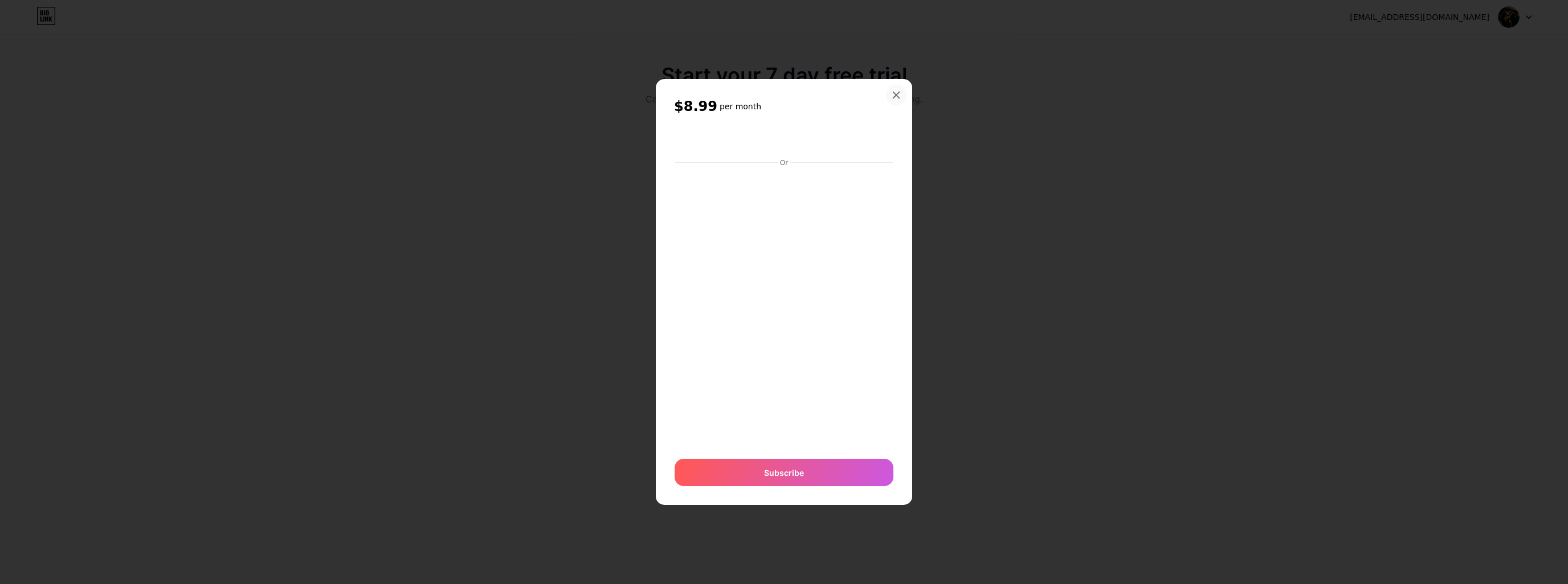
click at [894, 87] on div at bounding box center [896, 95] width 20 height 20
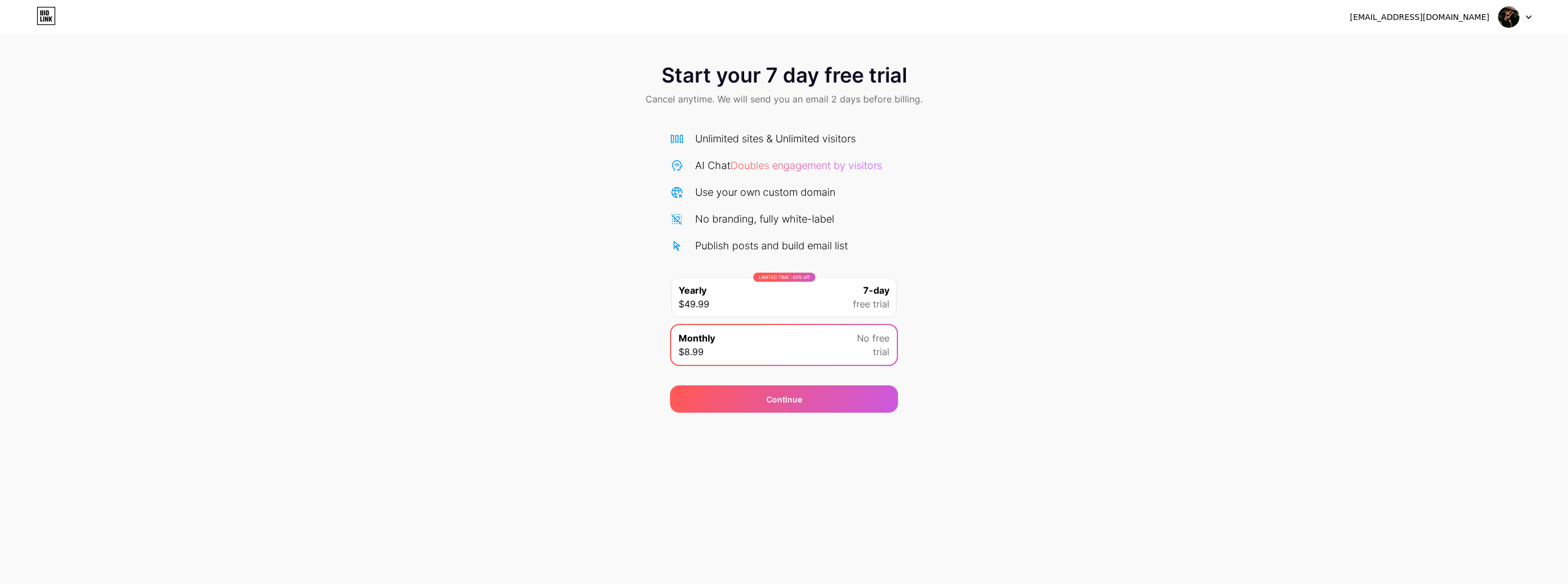
drag, startPoint x: 829, startPoint y: 247, endPoint x: 829, endPoint y: 238, distance: 9.0
click at [829, 244] on div "Publish posts and build email list" at bounding box center [771, 245] width 153 height 15
click at [809, 170] on div "AI Chat Doubles engagement by visitors" at bounding box center [789, 165] width 187 height 15
drag, startPoint x: 809, startPoint y: 166, endPoint x: 781, endPoint y: 142, distance: 36.9
click at [809, 167] on span "Doubles engagement by visitors" at bounding box center [806, 165] width 152 height 12
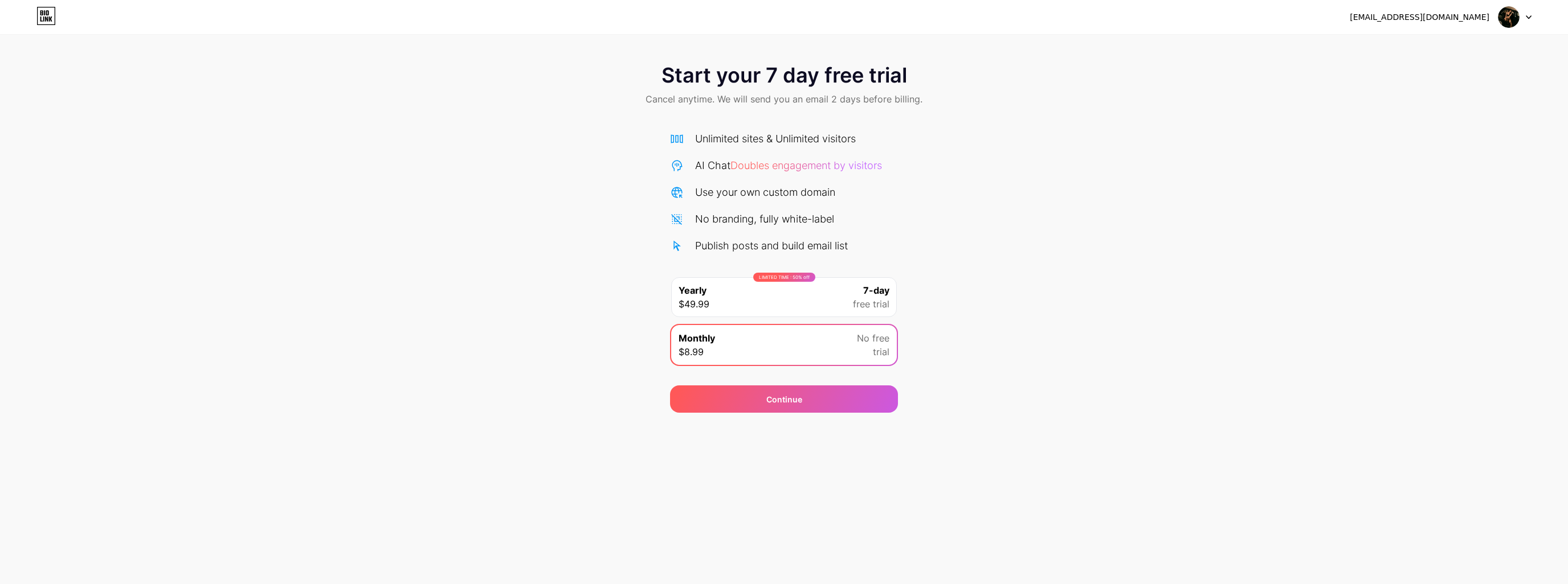
click at [778, 141] on div "Unlimited sites & Unlimited visitors" at bounding box center [776, 138] width 161 height 15
click at [839, 90] on div "Start your 7 day free trial Cancel anytime. We will send you an email 2 days be…" at bounding box center [784, 86] width 1568 height 67
click at [840, 99] on span "Cancel anytime. We will send you an email 2 days before billing." at bounding box center [784, 99] width 277 height 13
click at [840, 101] on span "Cancel anytime. We will send you an email 2 days before billing." at bounding box center [784, 99] width 277 height 13
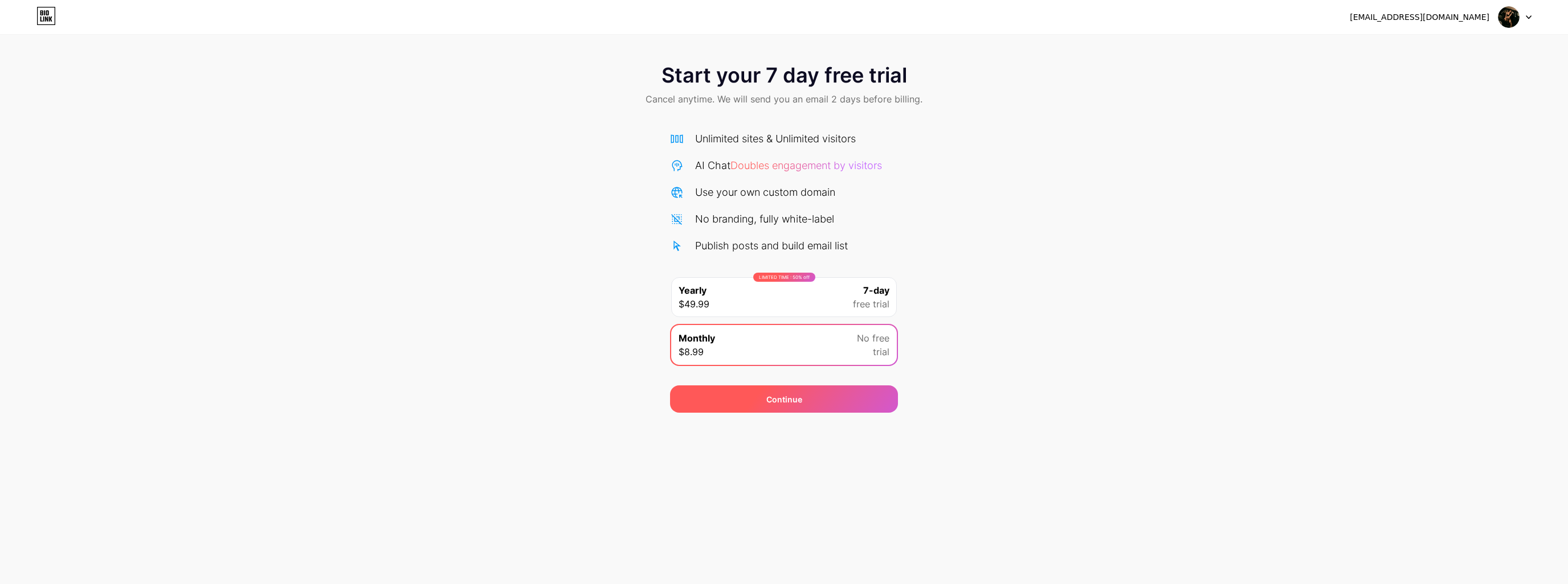
click at [777, 392] on div "Continue" at bounding box center [784, 399] width 228 height 27
